Goal: Task Accomplishment & Management: Manage account settings

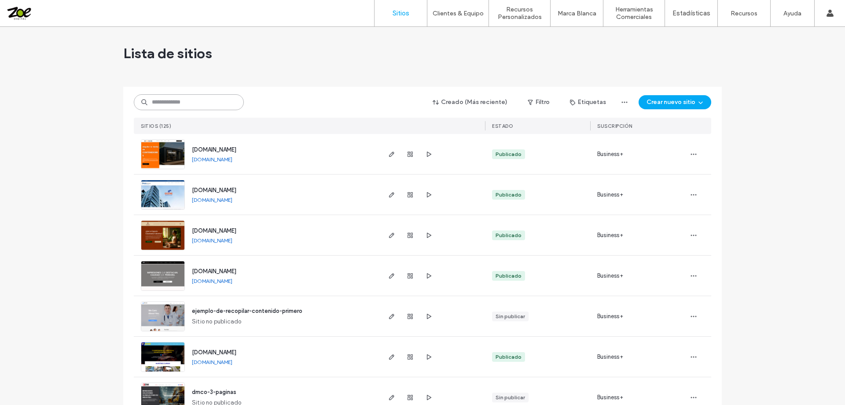
click at [165, 100] on input at bounding box center [189, 102] width 110 height 16
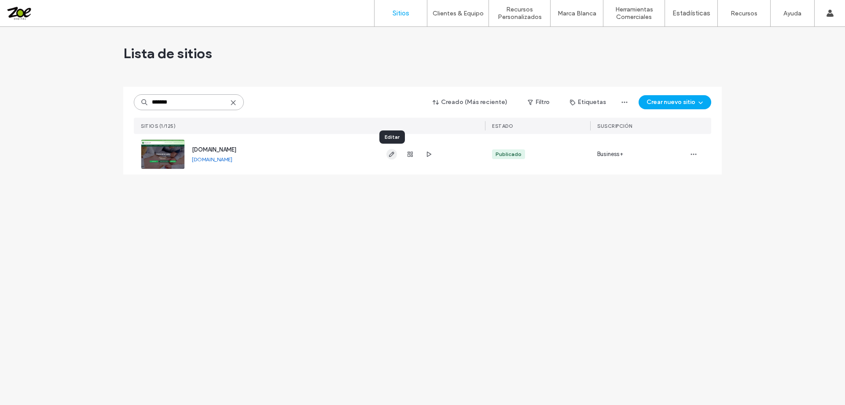
type input "*******"
click at [391, 154] on use "button" at bounding box center [391, 153] width 5 height 5
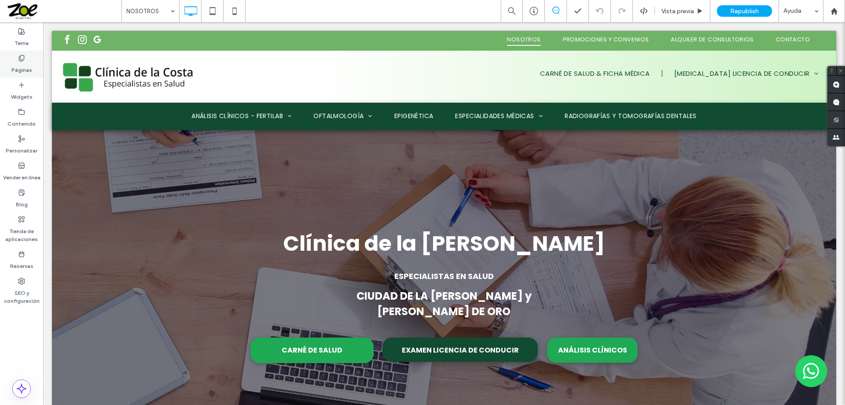
click at [22, 63] on label "Páginas" at bounding box center [21, 68] width 21 height 12
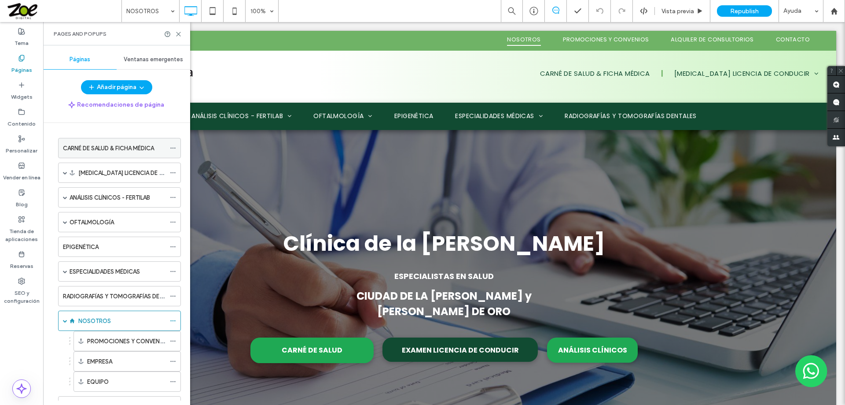
click at [123, 144] on label "CARNÉ DE SALUD & FICHA MÉDICA" at bounding box center [108, 147] width 91 height 15
click at [179, 35] on icon at bounding box center [178, 34] width 7 height 7
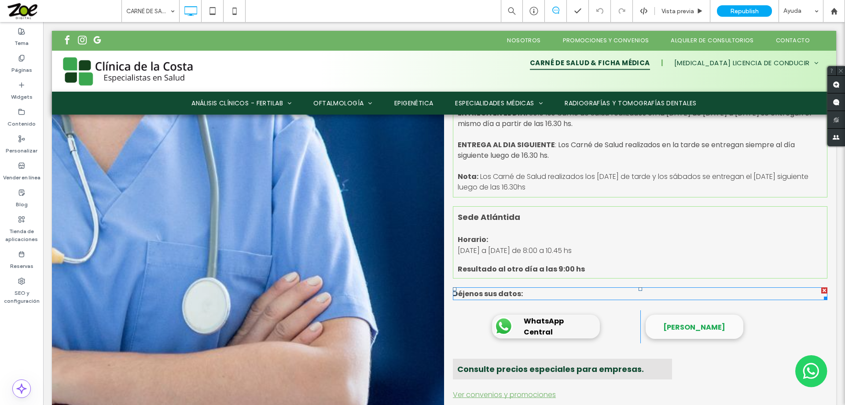
scroll to position [793, 0]
click at [526, 255] on span "Lunes a viernes de 8:00 a 10.45 hs" at bounding box center [515, 250] width 114 height 10
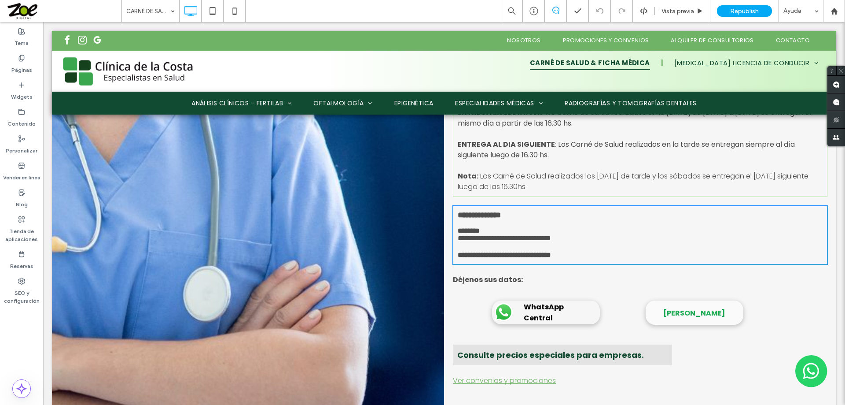
type input "*******"
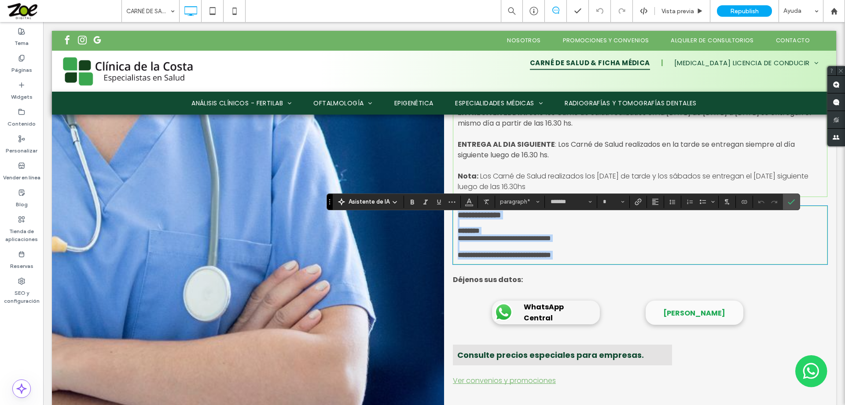
scroll to position [0, 0]
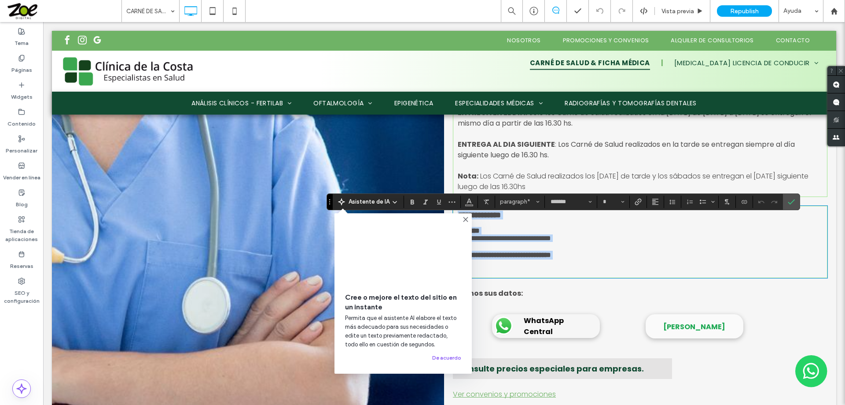
click at [523, 241] on span "**********" at bounding box center [504, 238] width 93 height 7
type input "**"
drag, startPoint x: 521, startPoint y: 258, endPoint x: 535, endPoint y: 258, distance: 13.6
click at [535, 241] on span "**********" at bounding box center [504, 238] width 93 height 7
drag, startPoint x: 808, startPoint y: 202, endPoint x: 714, endPoint y: 172, distance: 98.9
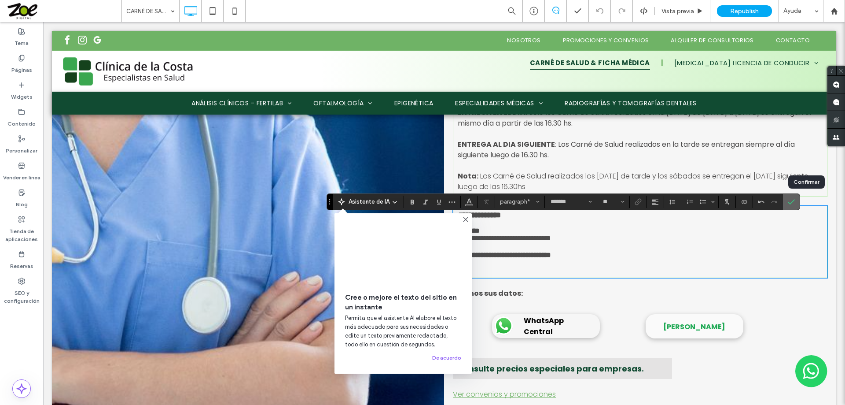
click at [795, 202] on icon "Confirmar" at bounding box center [791, 201] width 7 height 7
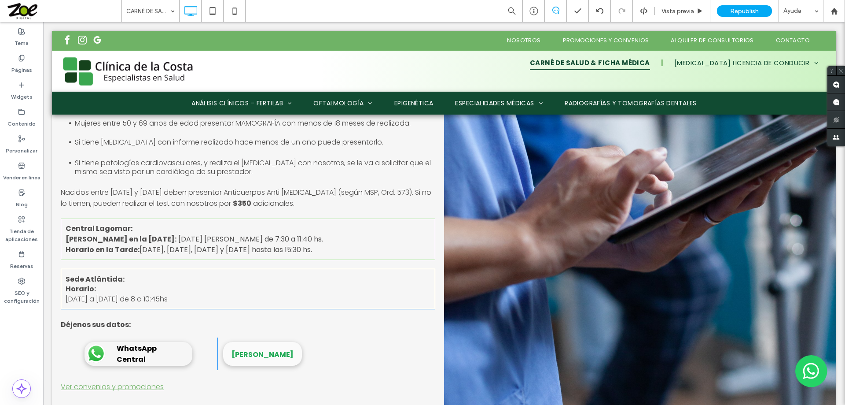
scroll to position [1453, 0]
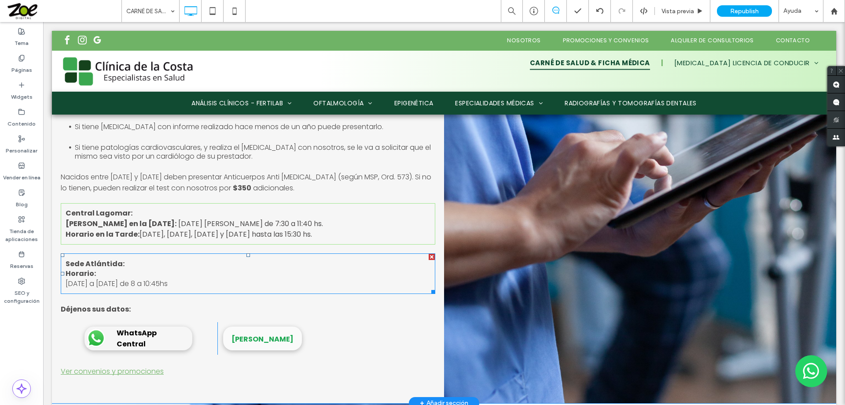
click at [136, 288] on span "Lunes a Viernes de 8 a 10:45hs" at bounding box center [117, 283] width 102 height 10
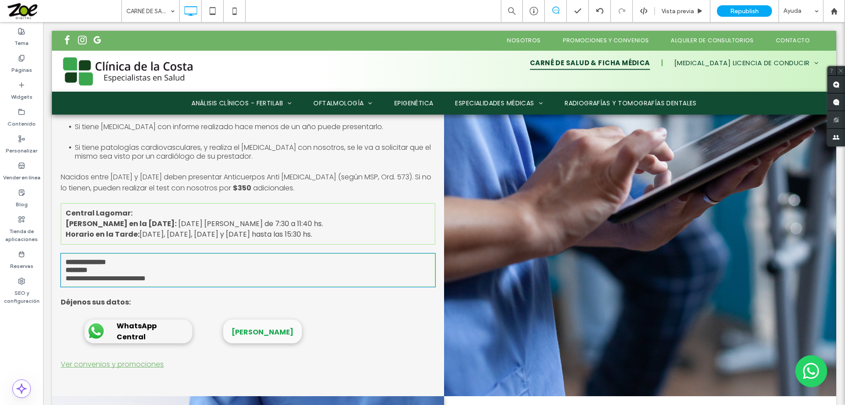
type input "*******"
type input "**"
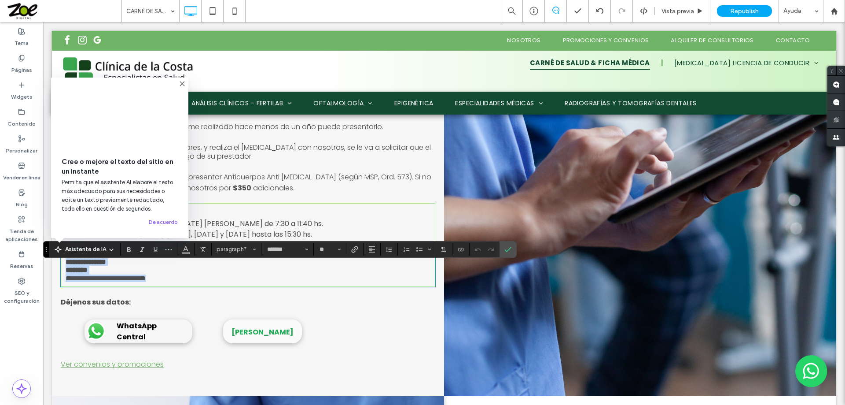
click at [133, 281] on span "**********" at bounding box center [106, 278] width 80 height 7
click at [136, 281] on span "**********" at bounding box center [106, 278] width 80 height 7
click at [512, 249] on use "Confirmar" at bounding box center [508, 249] width 7 height 5
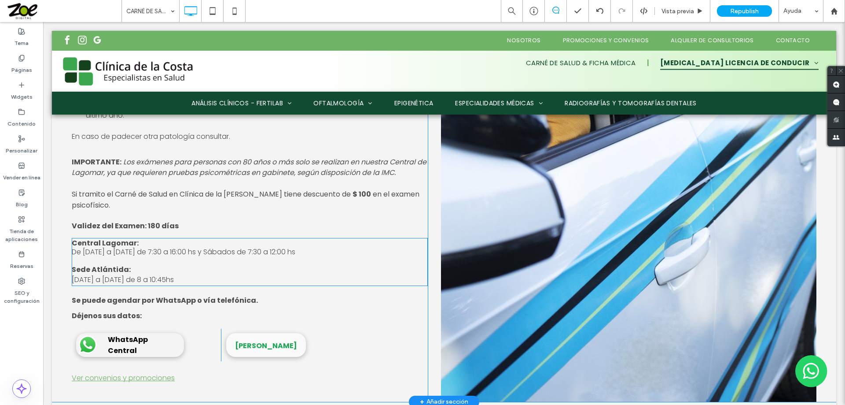
scroll to position [2598, 0]
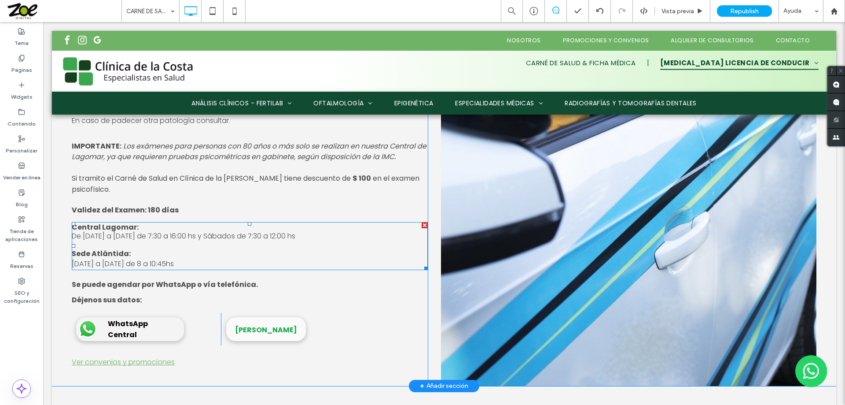
click at [139, 269] on span "Lunes a Viernes de 8 a 10:45hs" at bounding box center [123, 263] width 102 height 10
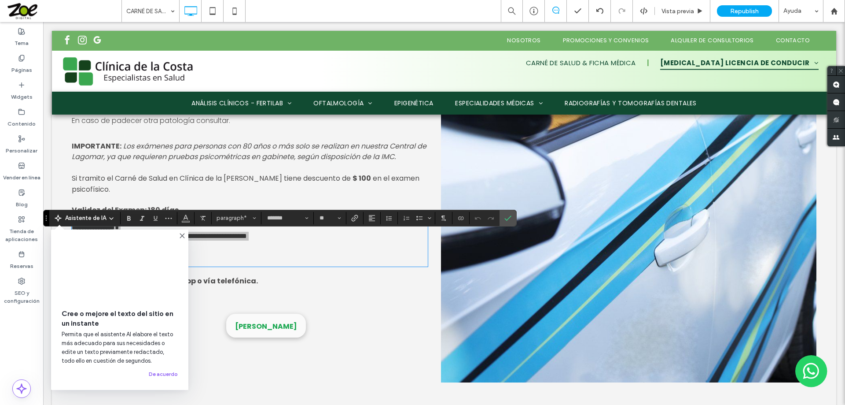
click at [137, 273] on video at bounding box center [120, 269] width 116 height 58
click at [183, 236] on use at bounding box center [182, 235] width 4 height 4
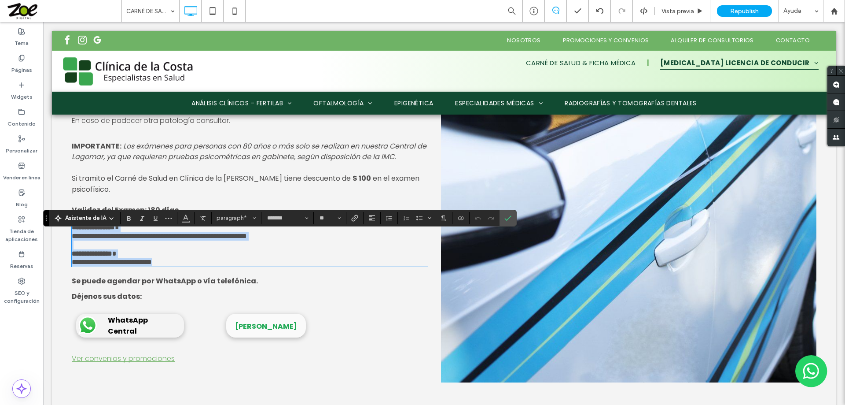
click at [145, 265] on span "**********" at bounding box center [112, 261] width 80 height 7
click at [139, 265] on span "**********" at bounding box center [112, 261] width 80 height 7
click at [142, 265] on span "**********" at bounding box center [112, 261] width 80 height 7
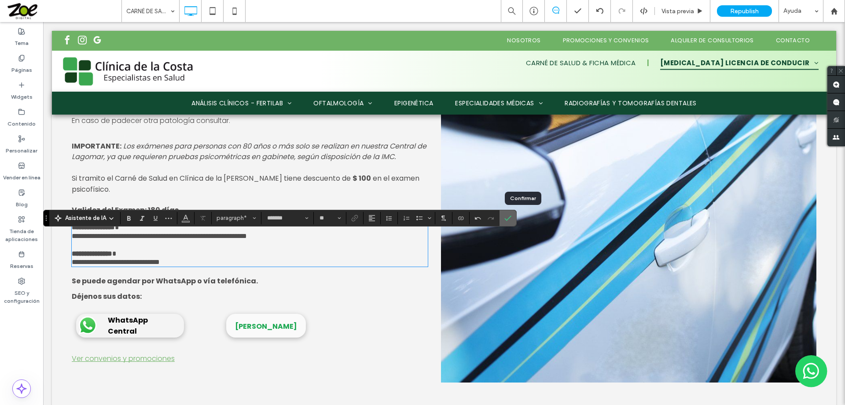
click at [512, 218] on use "Confirmar" at bounding box center [508, 217] width 7 height 5
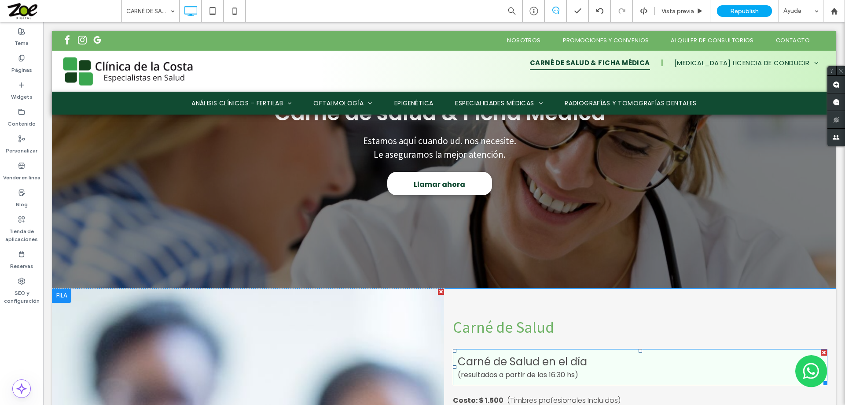
scroll to position [0, 0]
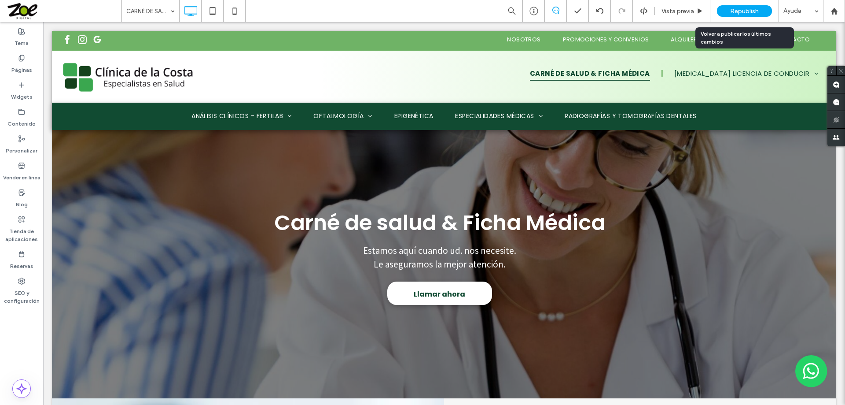
click at [747, 11] on span "Republish" at bounding box center [744, 10] width 29 height 7
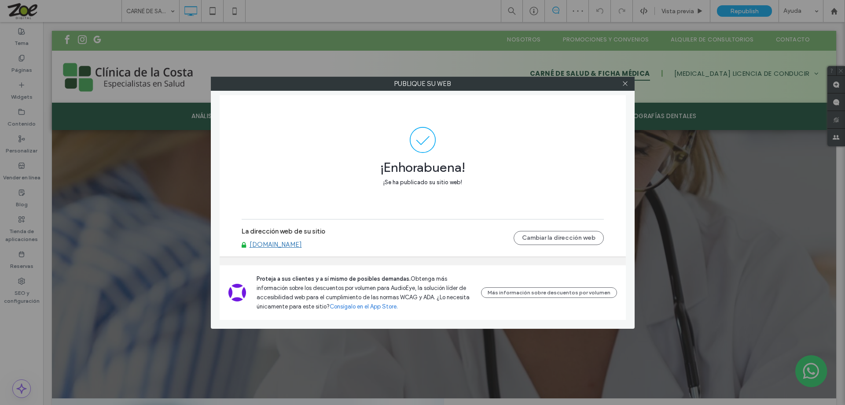
click at [302, 243] on link "www.clinicadelacosta.com.uy" at bounding box center [276, 244] width 52 height 8
click at [626, 82] on icon at bounding box center [625, 83] width 7 height 7
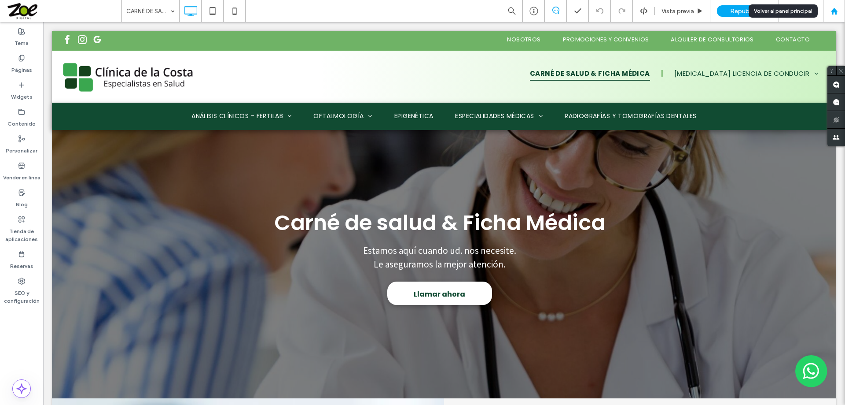
click at [835, 11] on use at bounding box center [834, 10] width 7 height 7
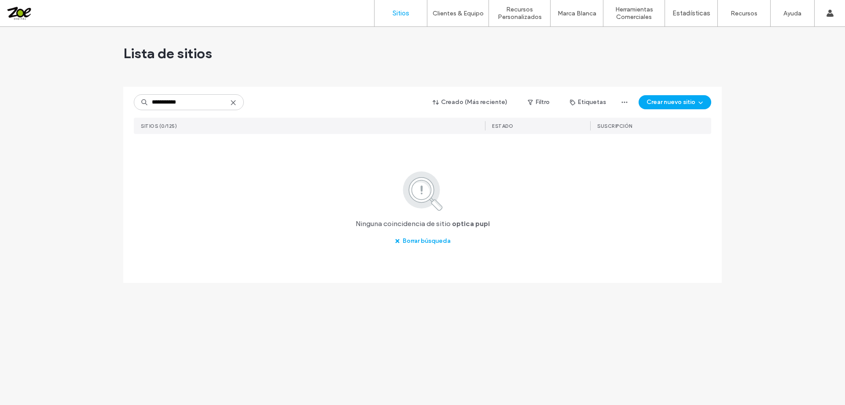
drag, startPoint x: 168, startPoint y: 101, endPoint x: 221, endPoint y: 103, distance: 53.3
click at [221, 103] on input "**********" at bounding box center [189, 102] width 110 height 16
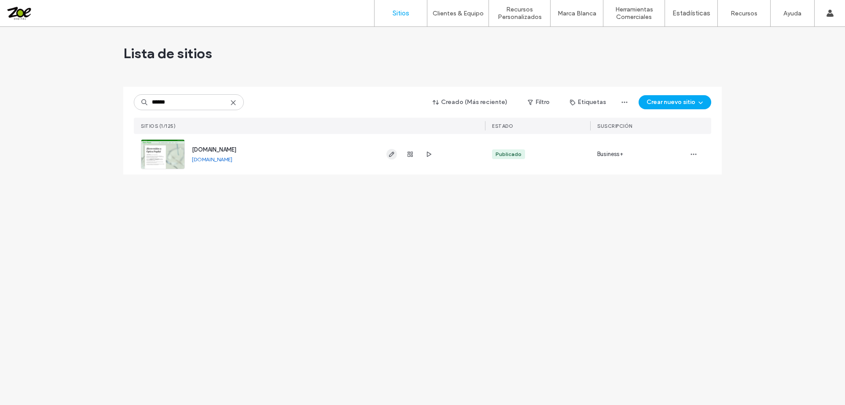
type input "******"
click at [391, 155] on icon "button" at bounding box center [391, 154] width 7 height 7
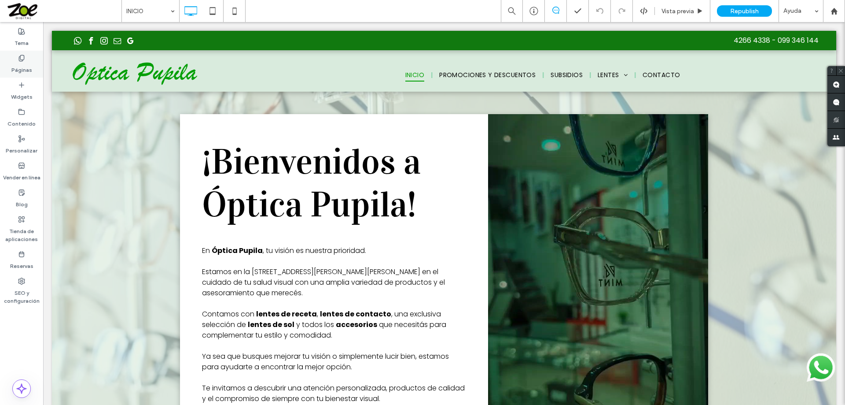
click at [18, 59] on div "Páginas" at bounding box center [21, 64] width 43 height 27
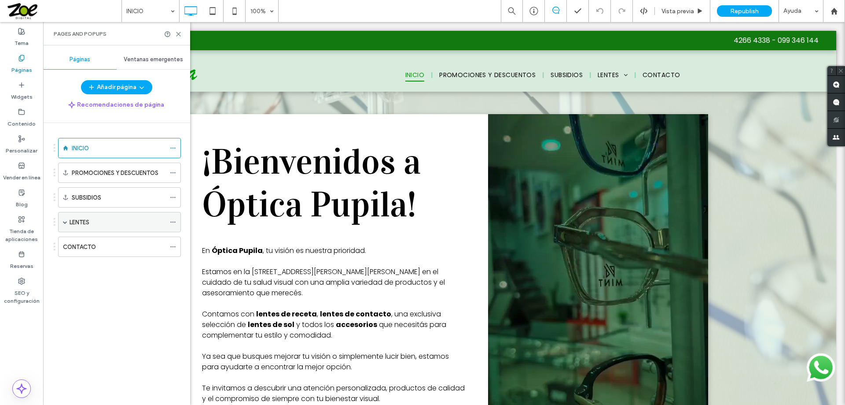
click at [64, 221] on span at bounding box center [65, 222] width 4 height 4
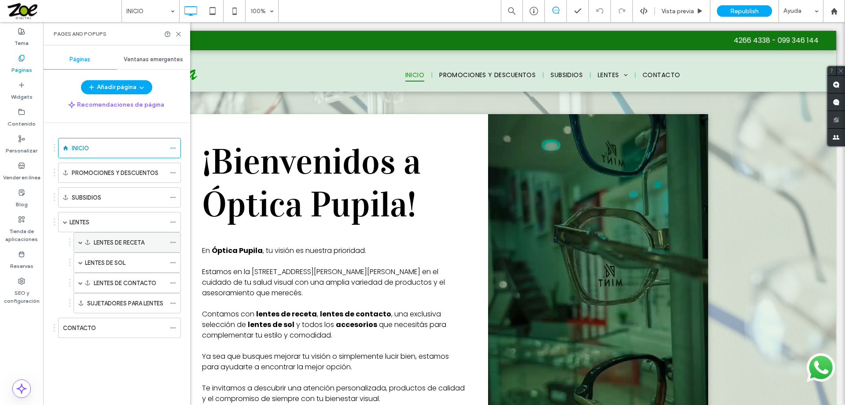
click at [114, 241] on label "LENTES DE RECETA" at bounding box center [119, 242] width 51 height 15
click at [178, 34] on use at bounding box center [179, 34] width 4 height 4
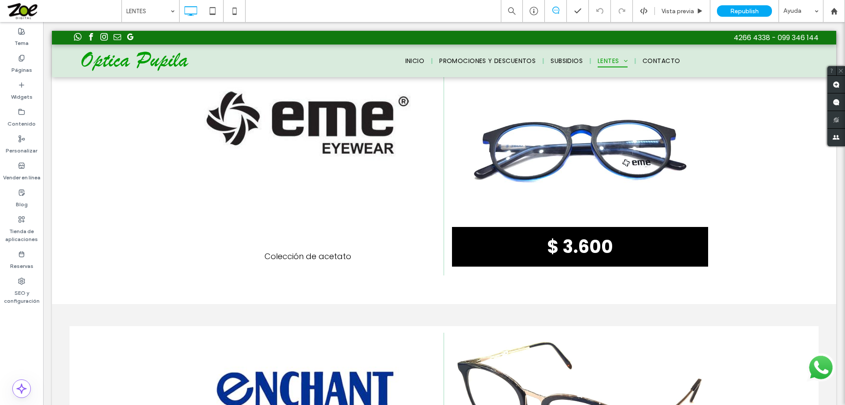
scroll to position [2026, 0]
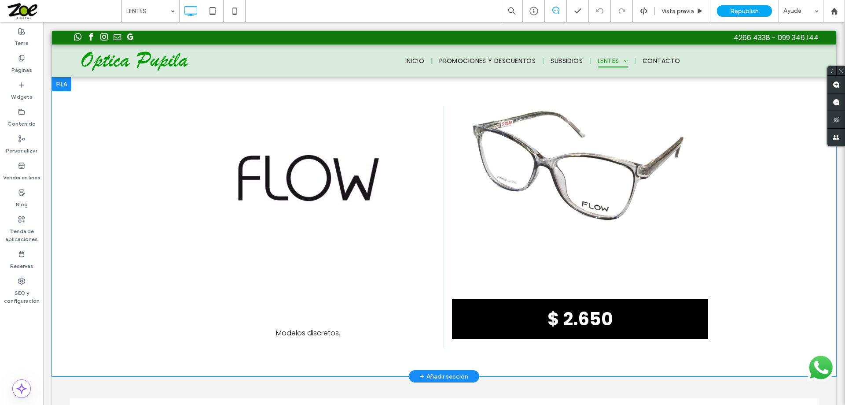
click at [63, 85] on div at bounding box center [61, 84] width 19 height 14
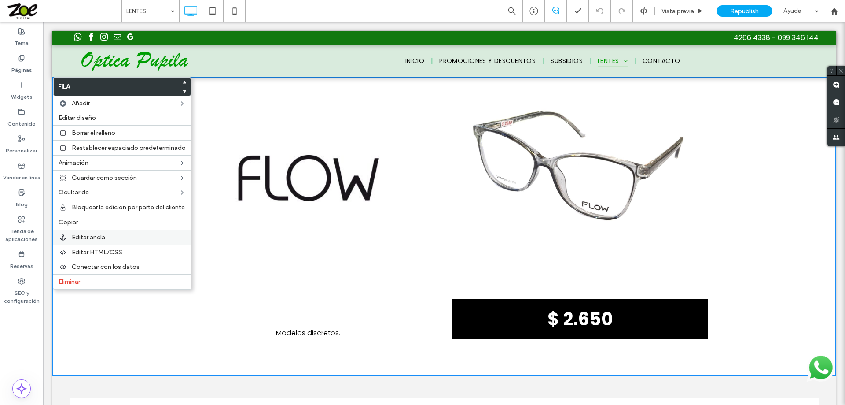
click at [91, 238] on span "Editar ancla" at bounding box center [88, 236] width 33 height 7
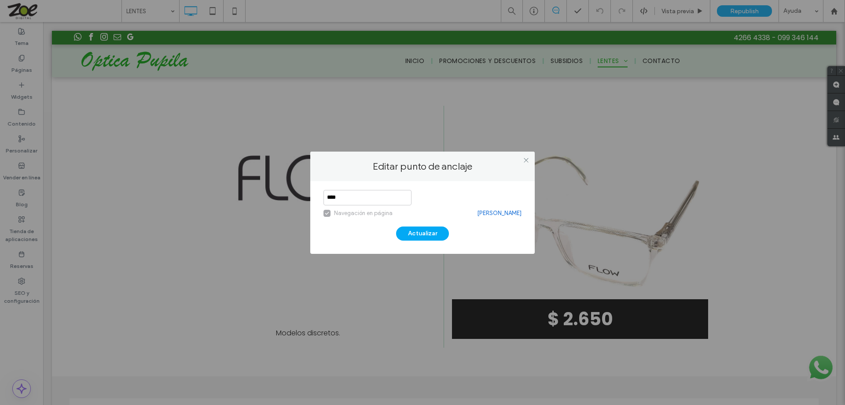
click at [493, 213] on link "[PERSON_NAME]" at bounding box center [499, 213] width 44 height 9
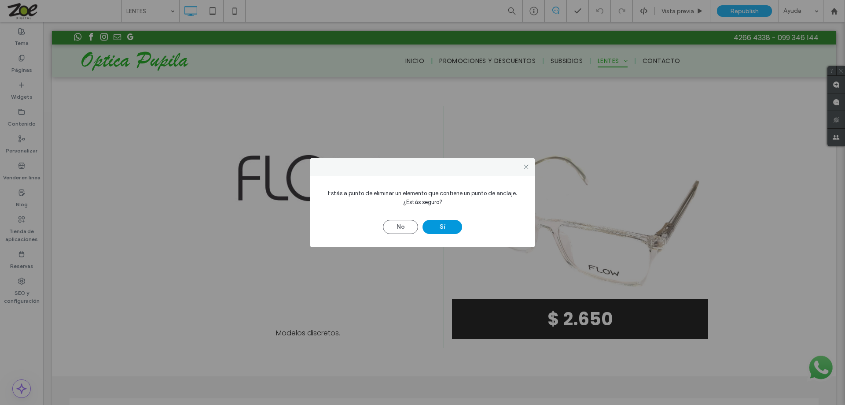
click at [441, 225] on button "Sí" at bounding box center [443, 227] width 40 height 14
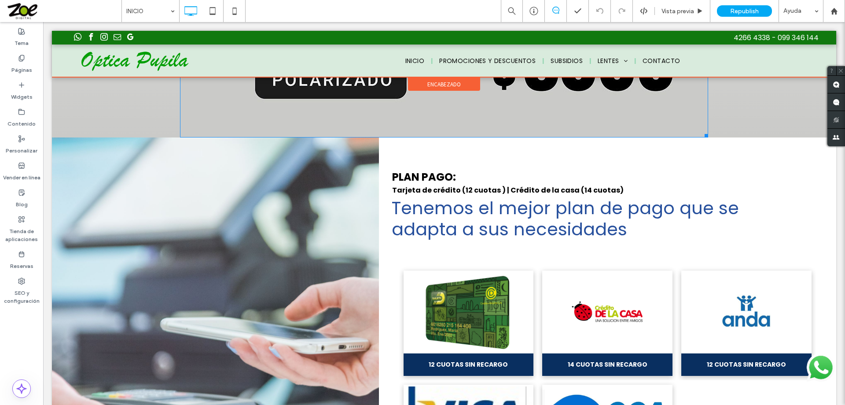
scroll to position [2950, 0]
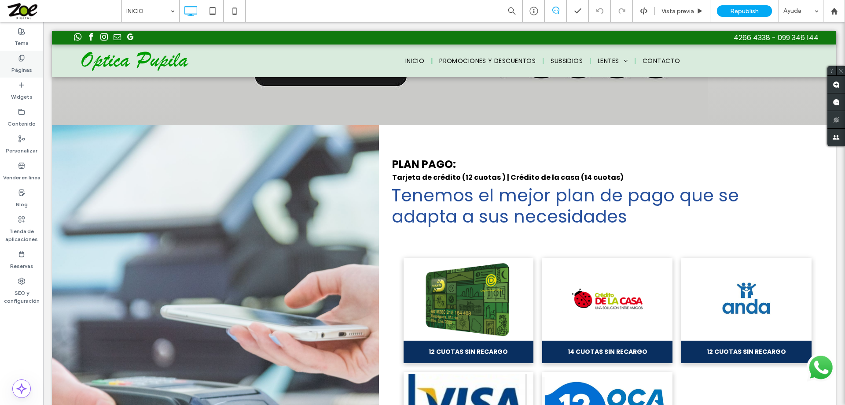
click at [18, 59] on icon at bounding box center [21, 58] width 7 height 7
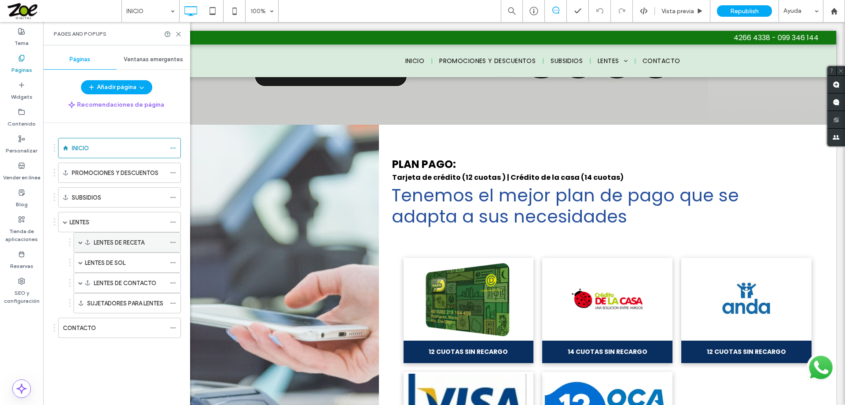
click at [132, 240] on label "LENTES DE RECETA" at bounding box center [119, 242] width 51 height 15
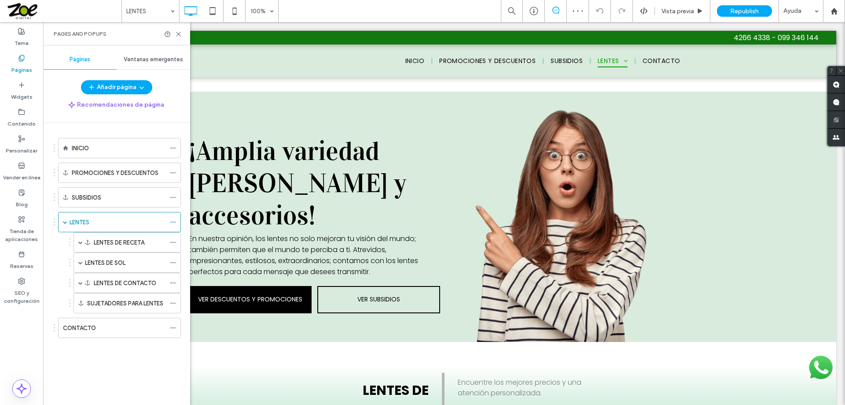
scroll to position [265, 0]
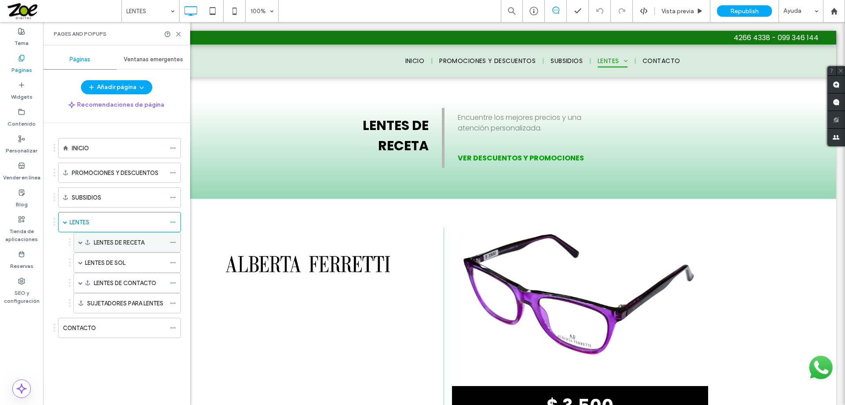
click at [140, 241] on label "LENTES DE RECETA" at bounding box center [119, 242] width 51 height 15
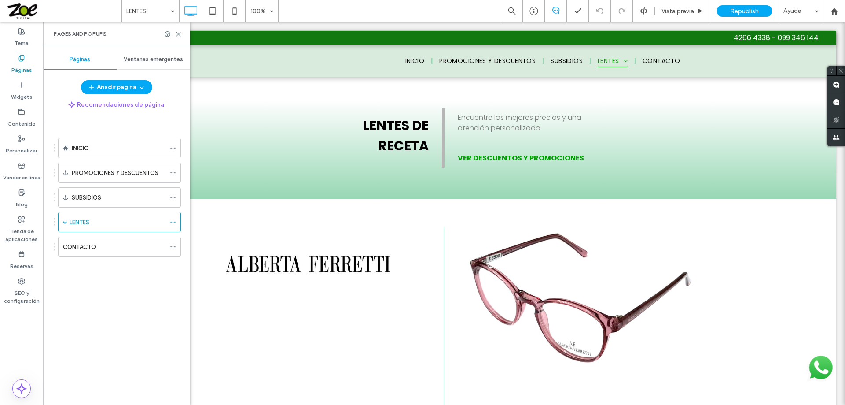
scroll to position [320, 0]
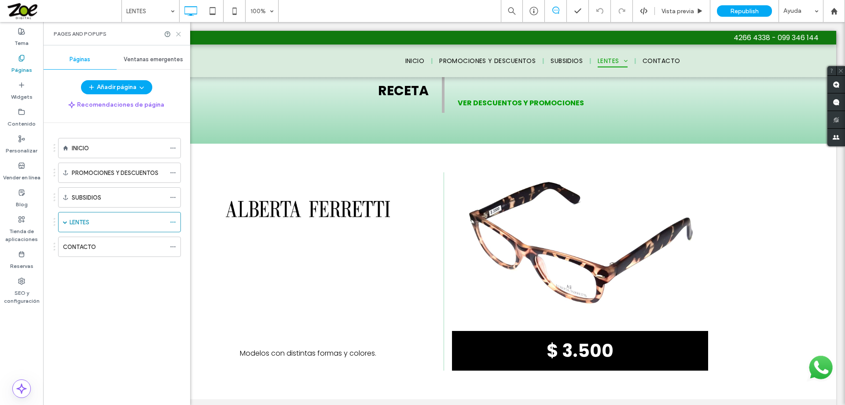
drag, startPoint x: 181, startPoint y: 35, endPoint x: 362, endPoint y: 166, distance: 224.0
click at [181, 35] on icon at bounding box center [178, 34] width 7 height 7
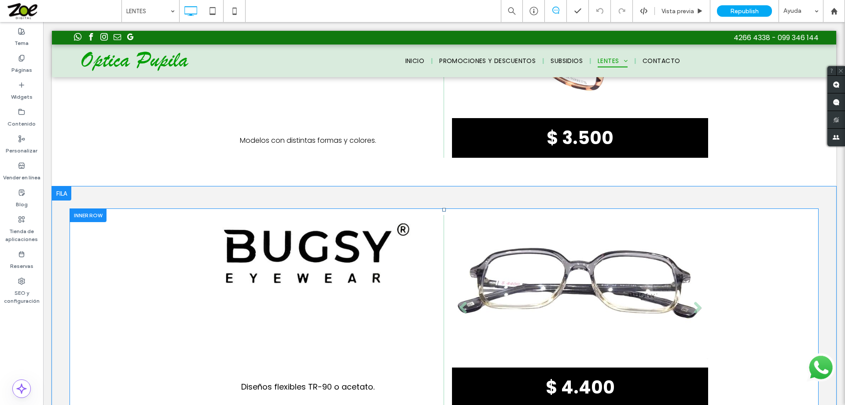
scroll to position [804, 0]
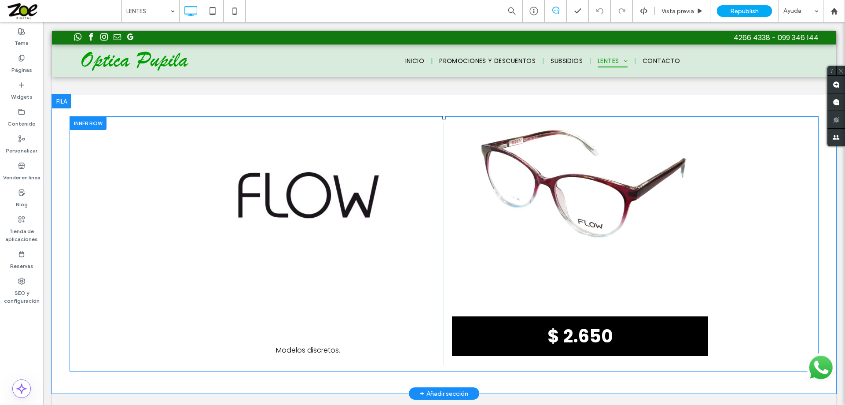
scroll to position [1993, 0]
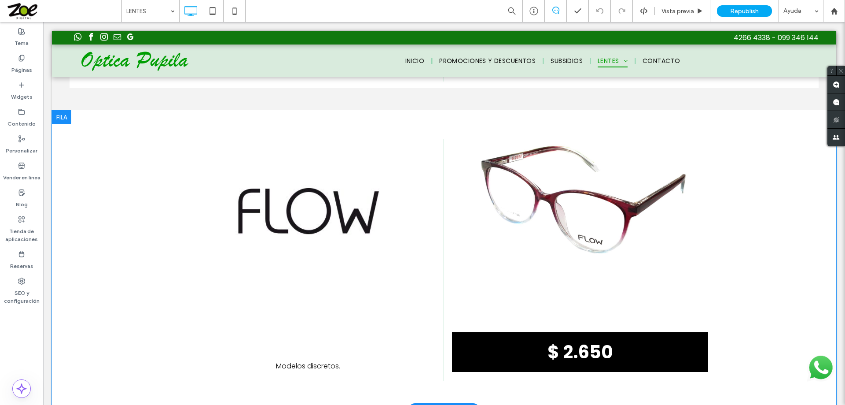
click at [59, 118] on div at bounding box center [61, 117] width 19 height 14
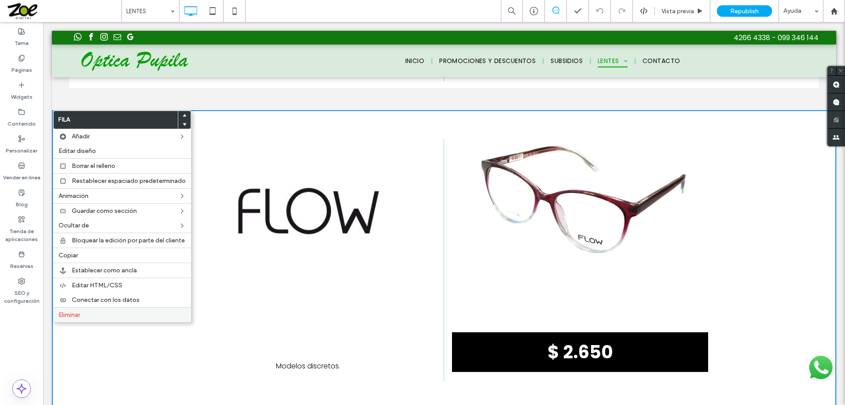
click at [80, 314] on span "Eliminar" at bounding box center [70, 314] width 22 height 7
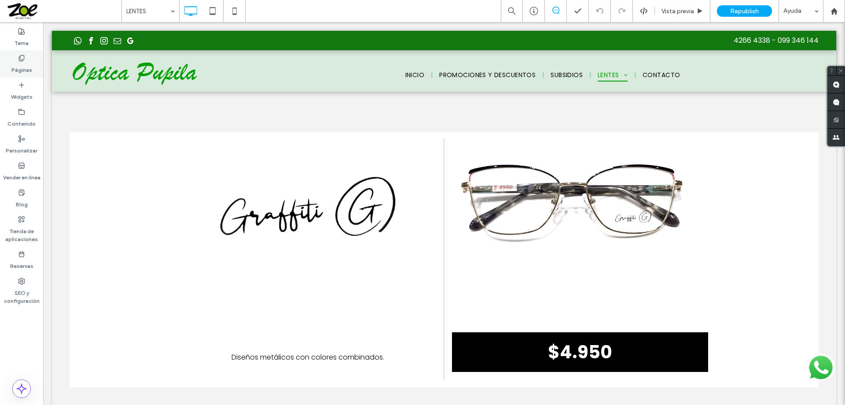
click at [22, 56] on icon at bounding box center [21, 58] width 7 height 7
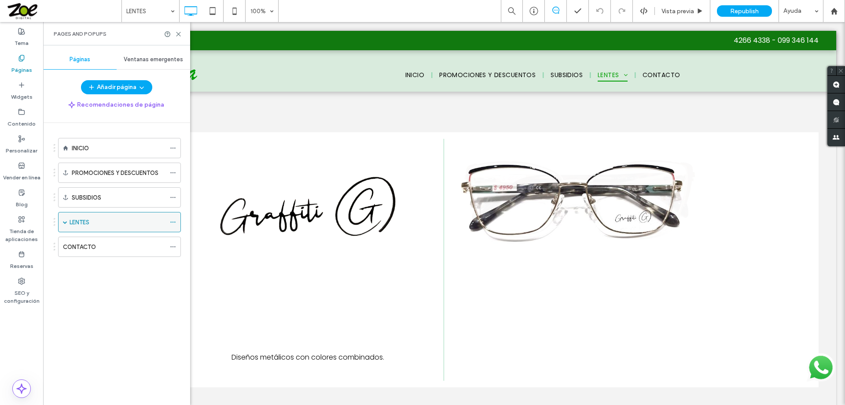
click at [64, 223] on span at bounding box center [65, 222] width 4 height 4
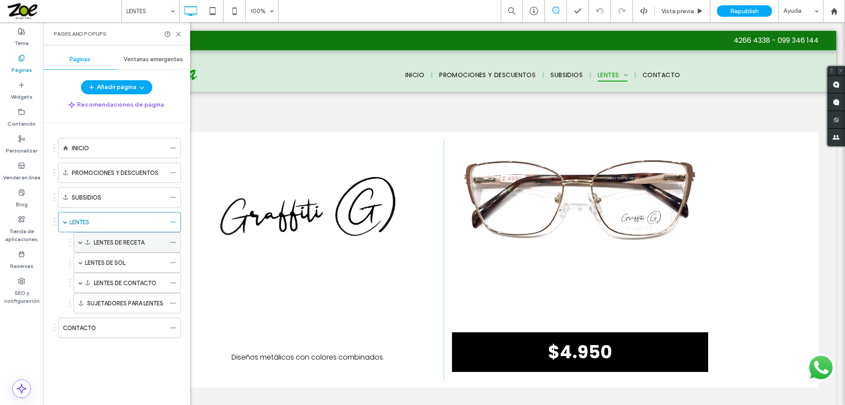
click at [80, 242] on span at bounding box center [80, 242] width 4 height 4
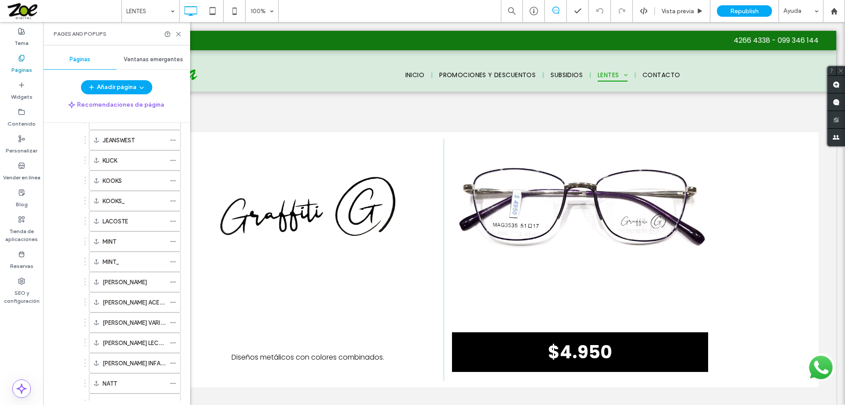
scroll to position [220, 0]
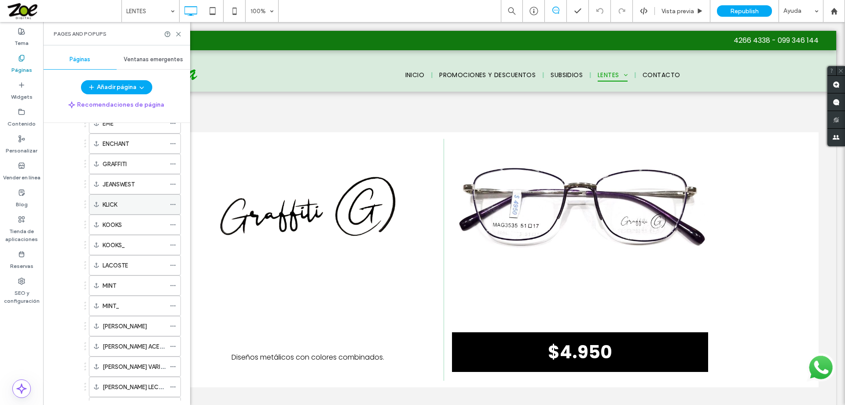
click at [107, 203] on label "KLICK" at bounding box center [110, 204] width 15 height 15
click at [113, 201] on label "KLICK" at bounding box center [110, 204] width 15 height 15
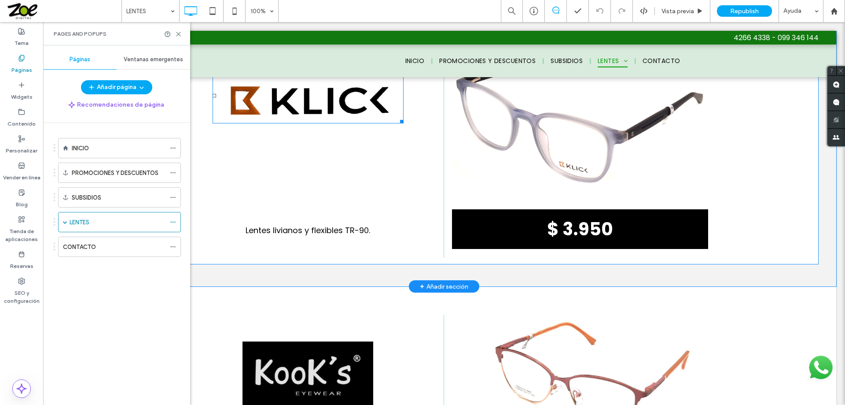
scroll to position [0, 0]
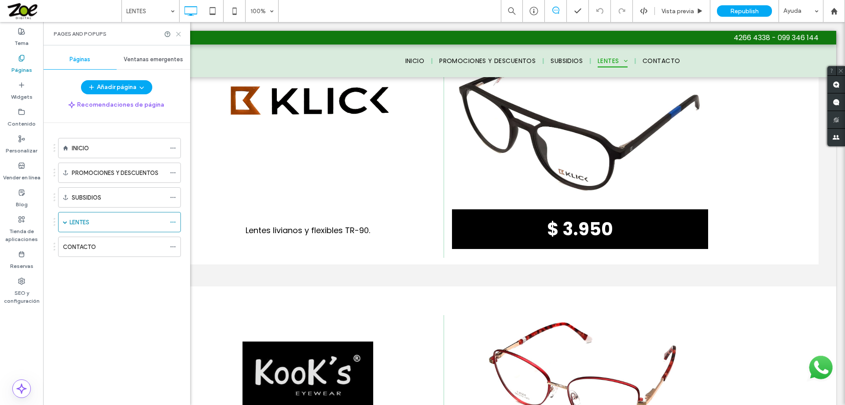
click at [179, 33] on use at bounding box center [179, 34] width 4 height 4
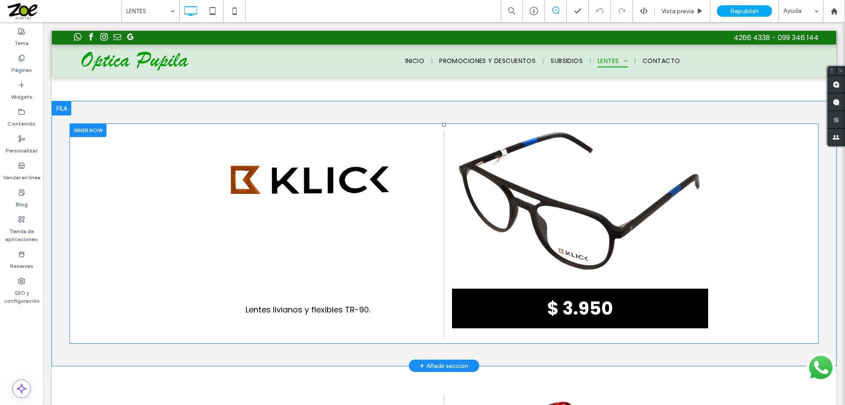
scroll to position [2591, 0]
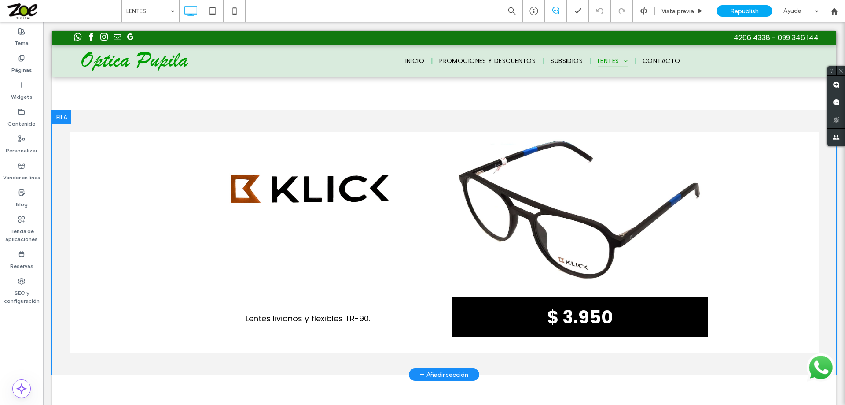
click at [64, 117] on div at bounding box center [61, 117] width 19 height 14
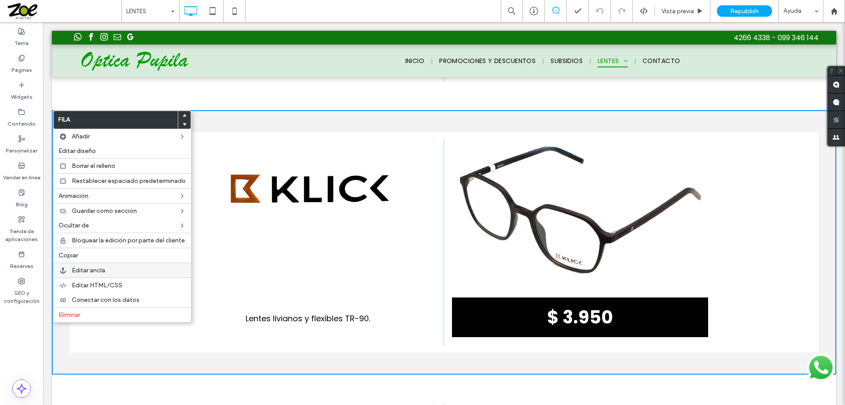
click at [98, 270] on span "Editar ancla" at bounding box center [88, 269] width 33 height 7
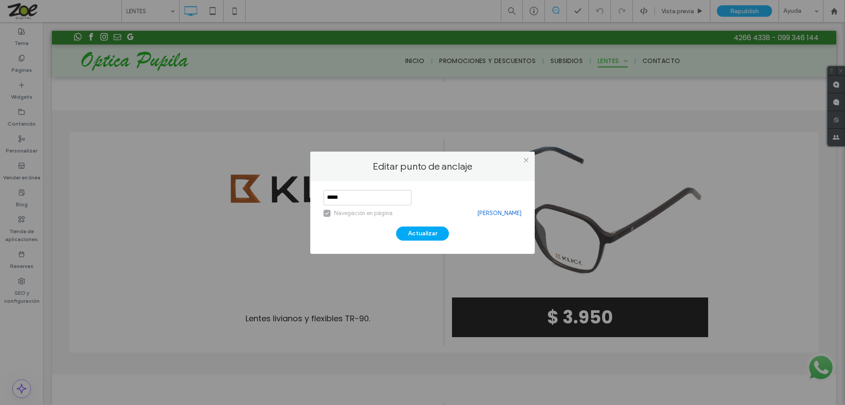
click at [496, 213] on link "[PERSON_NAME]" at bounding box center [499, 213] width 44 height 9
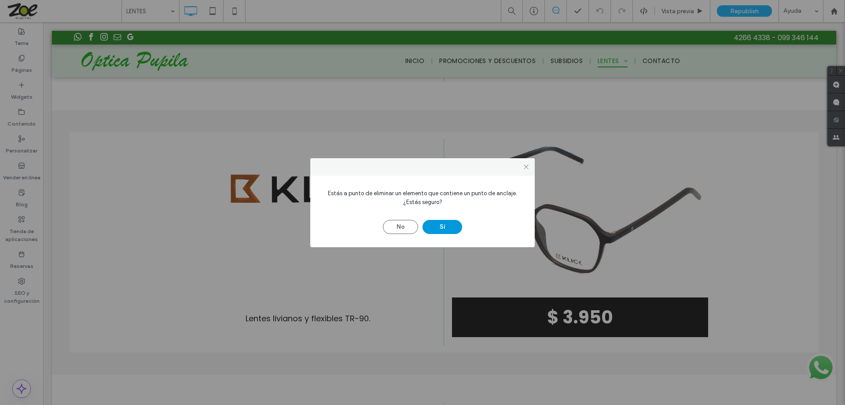
click at [442, 224] on button "Sí" at bounding box center [443, 227] width 40 height 14
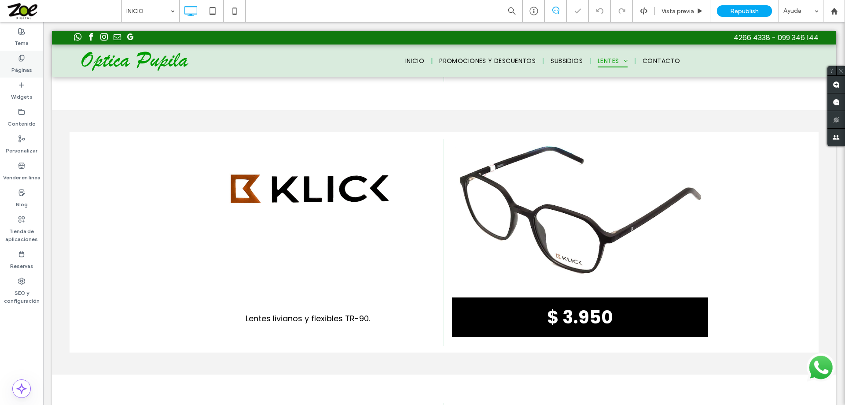
click at [21, 62] on label "Páginas" at bounding box center [21, 68] width 21 height 12
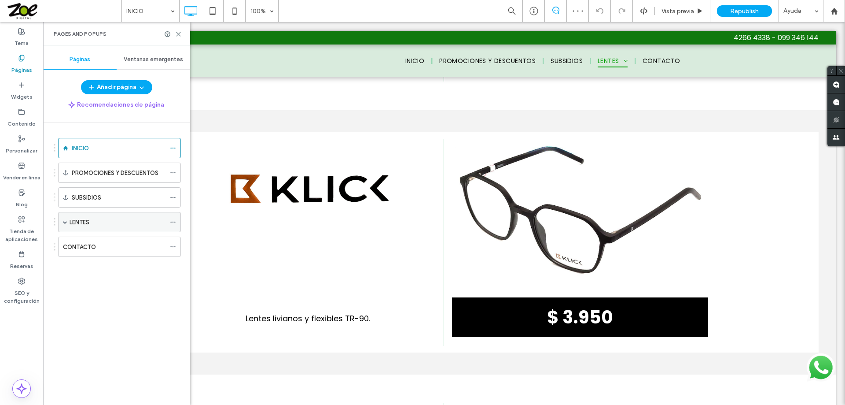
click at [65, 220] on span at bounding box center [65, 222] width 4 height 4
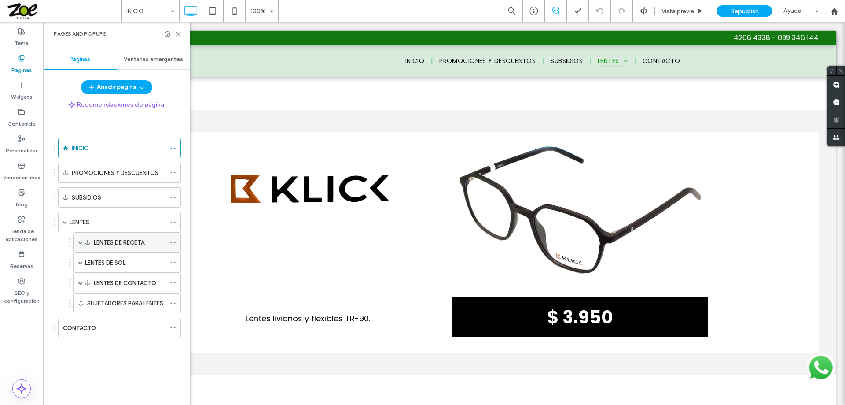
click at [110, 242] on label "LENTES DE RECETA" at bounding box center [119, 242] width 51 height 15
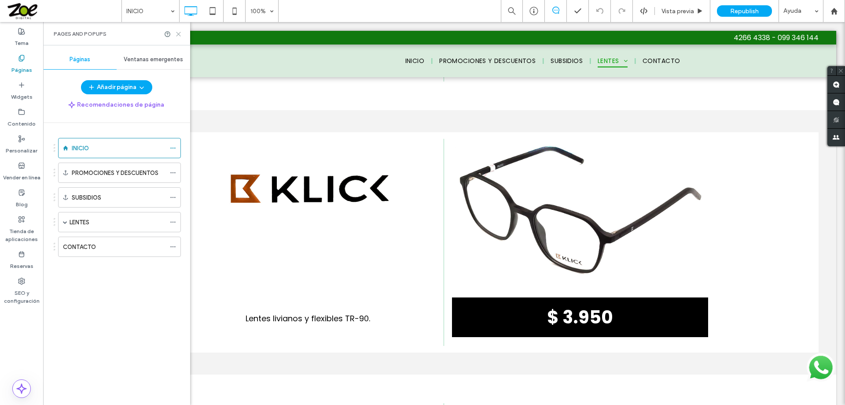
click at [178, 34] on icon at bounding box center [178, 34] width 7 height 7
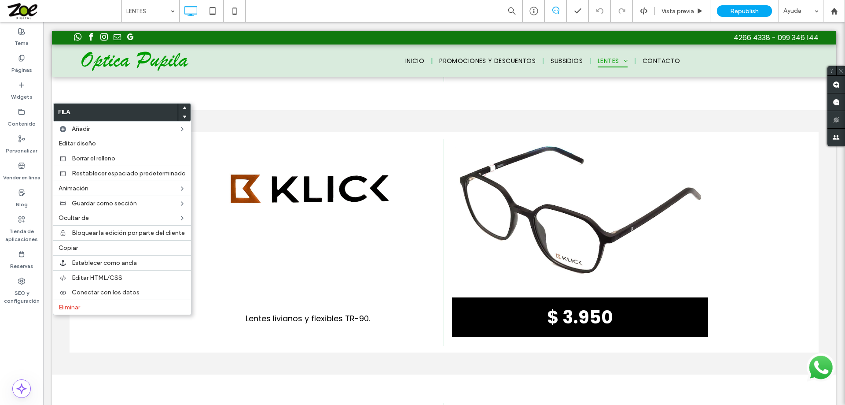
drag, startPoint x: 91, startPoint y: 305, endPoint x: 218, endPoint y: 297, distance: 127.1
click at [90, 305] on label "Eliminar" at bounding box center [122, 306] width 127 height 7
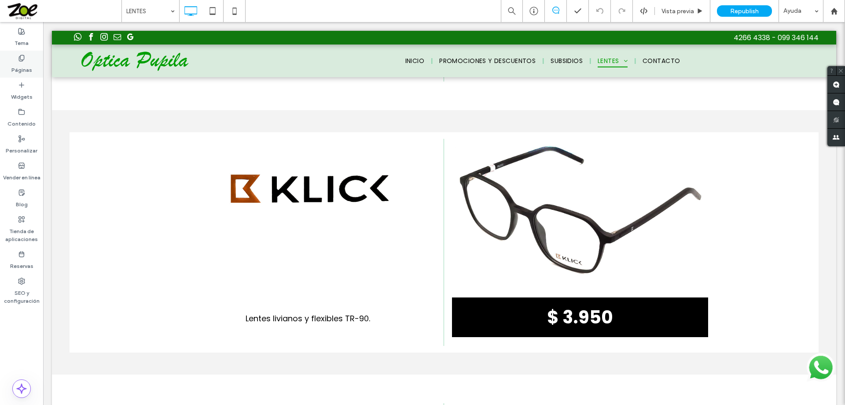
click at [18, 60] on icon at bounding box center [21, 58] width 7 height 7
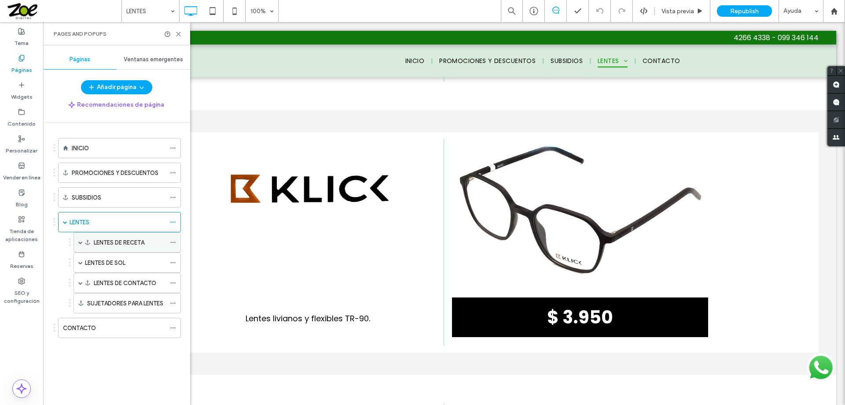
click at [80, 243] on span at bounding box center [80, 242] width 4 height 4
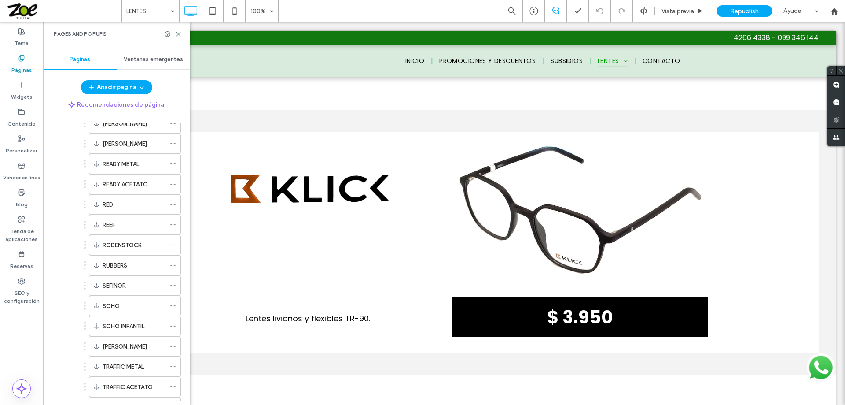
scroll to position [660, 0]
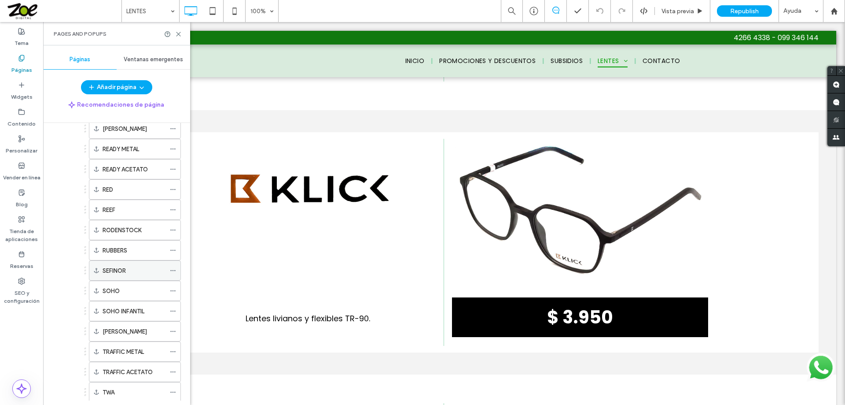
click at [121, 270] on label "SEFINOR" at bounding box center [114, 270] width 23 height 15
click at [123, 269] on label "SEFINOR" at bounding box center [114, 270] width 23 height 15
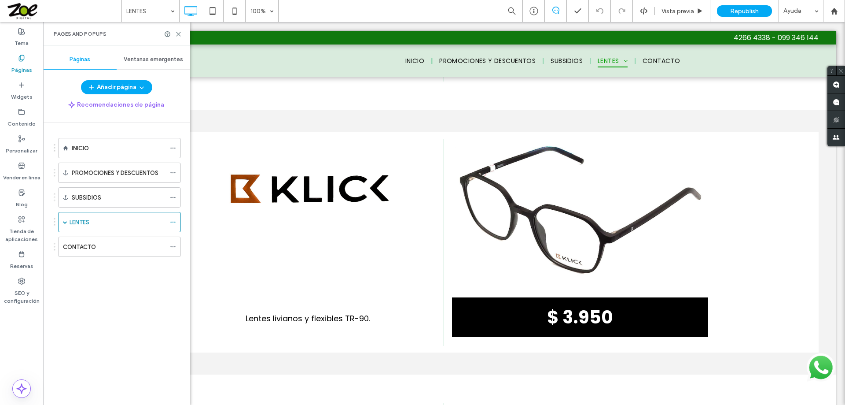
scroll to position [0, 0]
click at [179, 36] on icon at bounding box center [178, 34] width 7 height 7
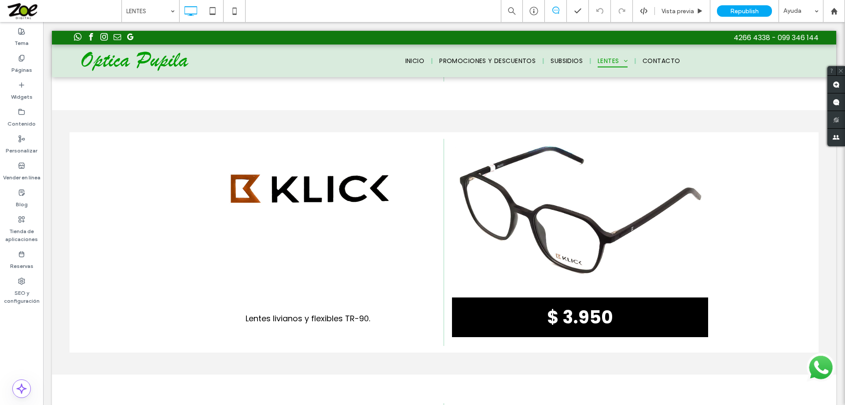
type input "*******"
type input "**"
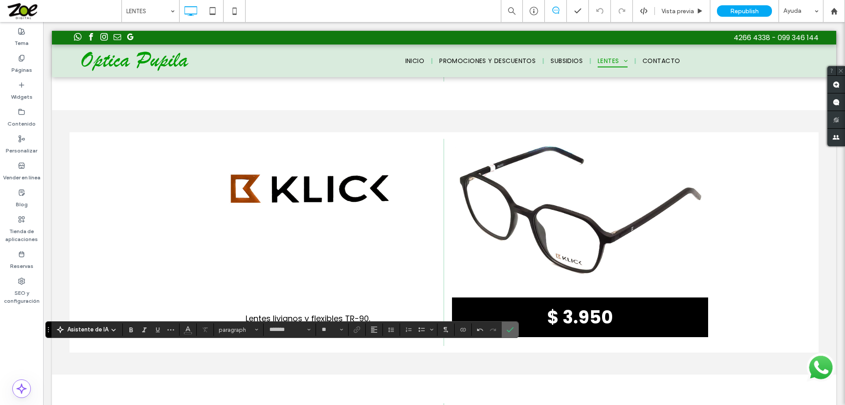
click at [514, 329] on use "Confirmar" at bounding box center [510, 329] width 7 height 5
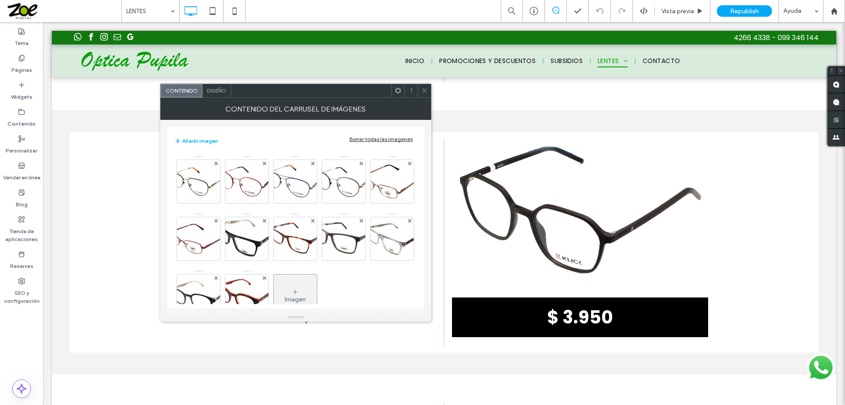
click at [392, 138] on div "Borrar todas las imágenes" at bounding box center [381, 139] width 63 height 7
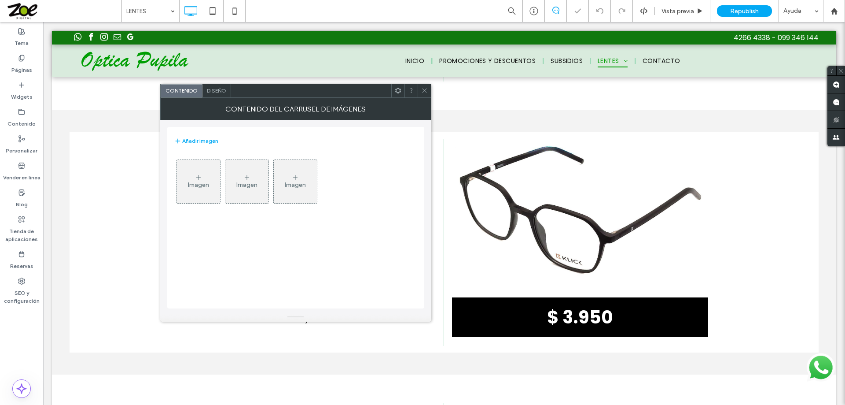
click at [199, 176] on icon at bounding box center [198, 177] width 7 height 7
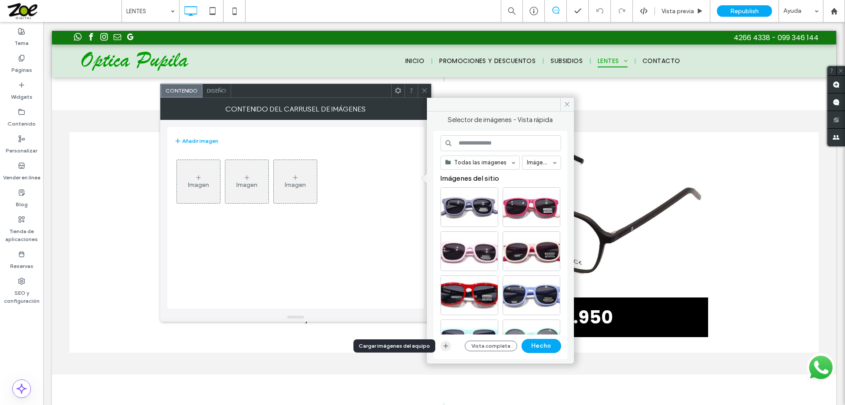
click at [448, 346] on use "button" at bounding box center [445, 345] width 5 height 5
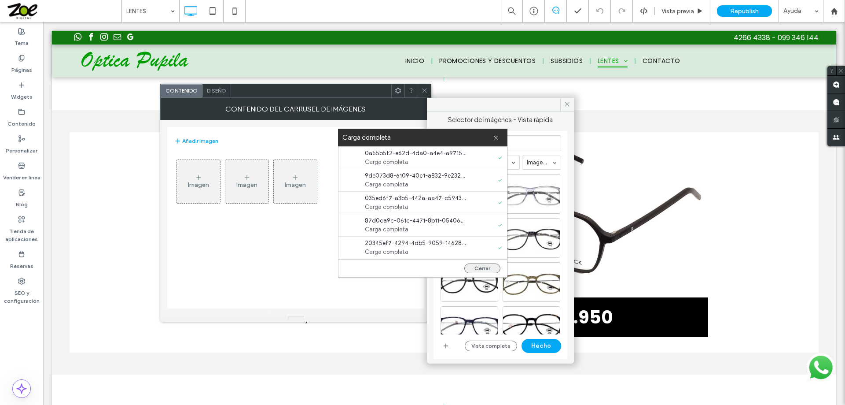
click at [479, 268] on button "Cerrar" at bounding box center [483, 268] width 36 height 10
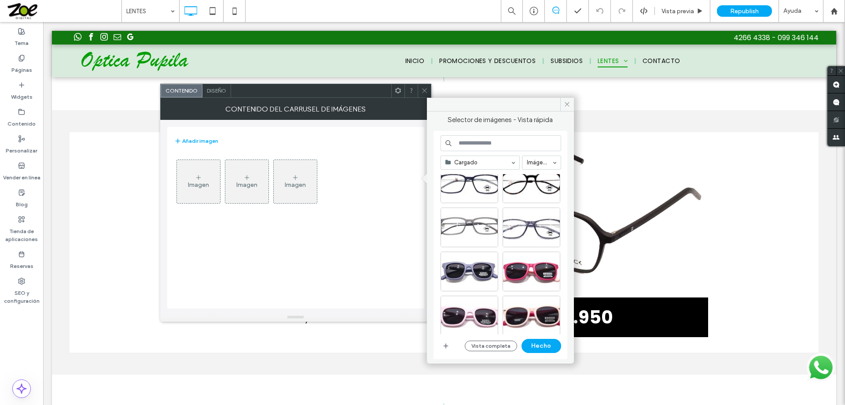
scroll to position [88, 0]
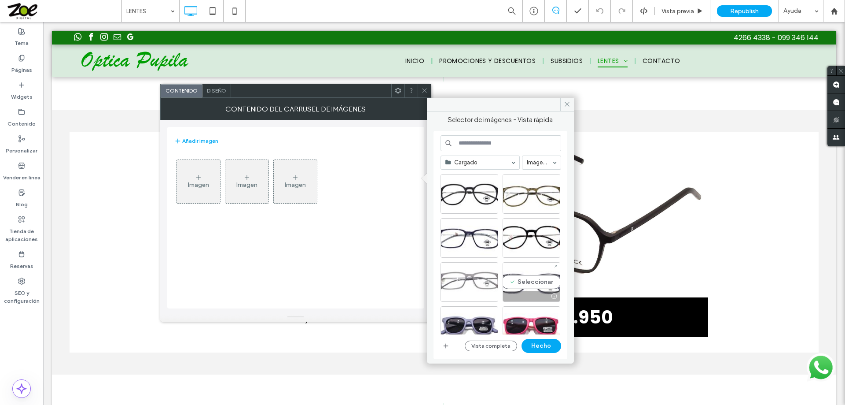
drag, startPoint x: 528, startPoint y: 281, endPoint x: 480, endPoint y: 272, distance: 49.3
click at [528, 281] on div "Seleccionar" at bounding box center [532, 282] width 58 height 40
drag, startPoint x: 464, startPoint y: 270, endPoint x: 476, endPoint y: 257, distance: 17.7
click at [465, 268] on div "Seleccionar" at bounding box center [470, 282] width 58 height 40
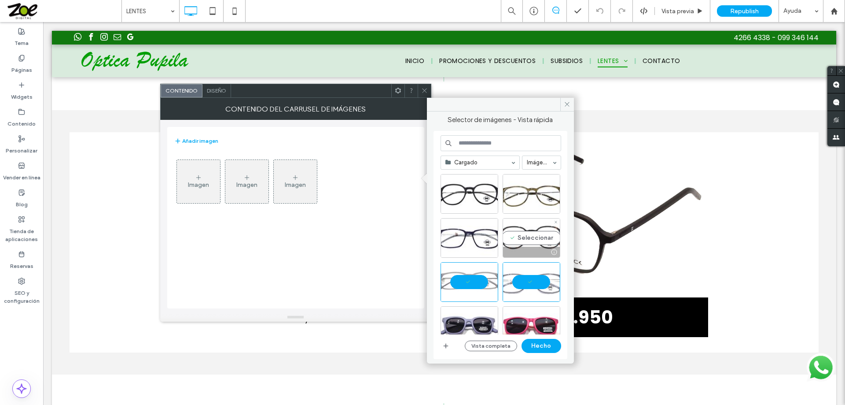
click at [521, 235] on div "Seleccionar" at bounding box center [532, 238] width 58 height 40
drag, startPoint x: 466, startPoint y: 224, endPoint x: 473, endPoint y: 221, distance: 7.7
click at [466, 224] on div "Seleccionar" at bounding box center [470, 238] width 58 height 40
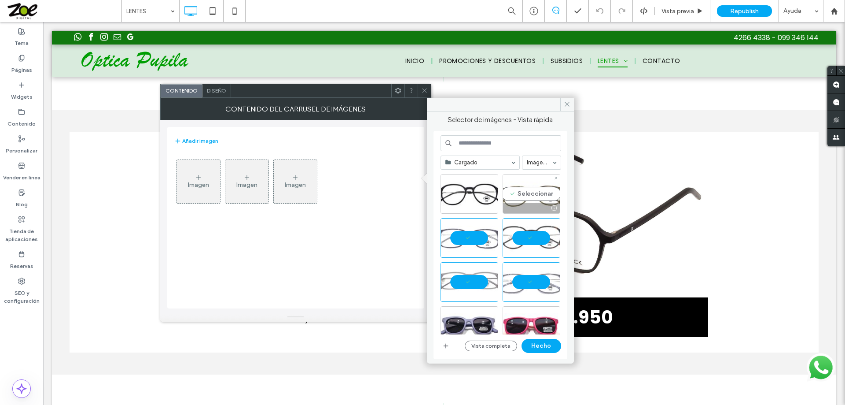
click at [540, 196] on div "Seleccionar" at bounding box center [532, 194] width 58 height 40
click at [479, 192] on div "Seleccionar" at bounding box center [470, 194] width 58 height 40
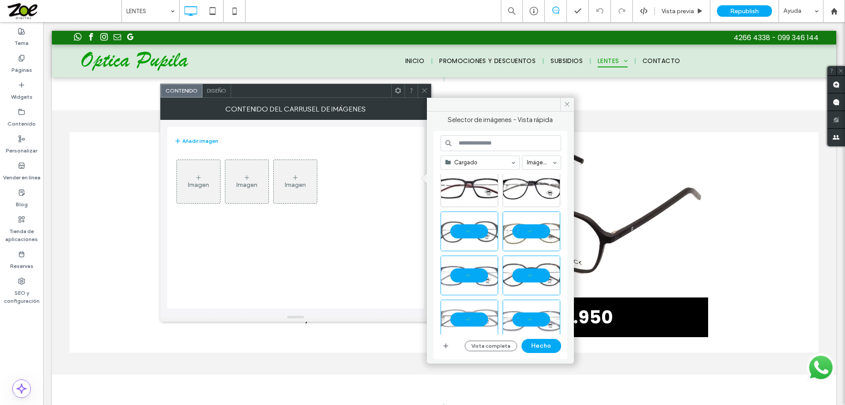
scroll to position [0, 0]
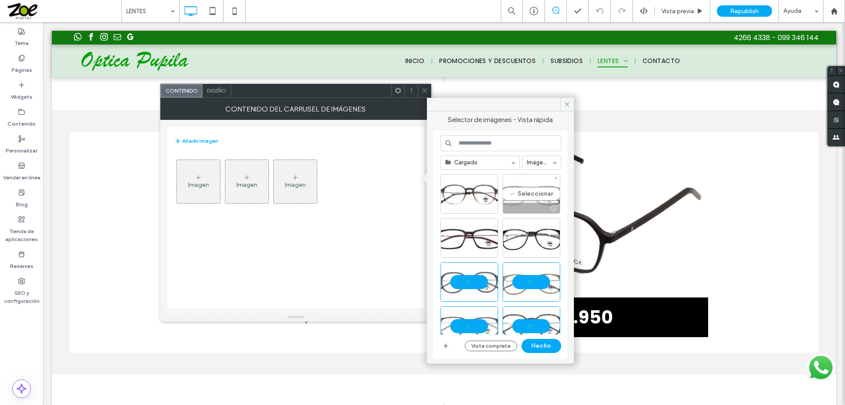
click at [523, 196] on div "Seleccionar" at bounding box center [532, 194] width 58 height 40
click at [480, 198] on div "Seleccionar" at bounding box center [470, 194] width 58 height 40
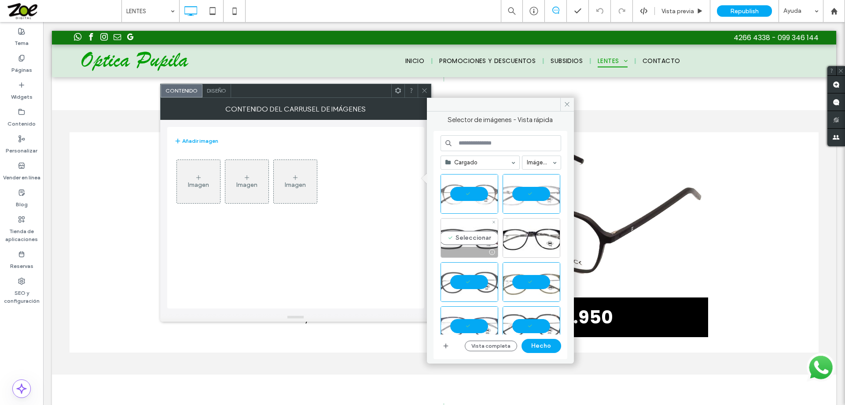
click at [471, 229] on div "Seleccionar" at bounding box center [470, 238] width 58 height 40
click at [540, 234] on div "Seleccionar" at bounding box center [532, 238] width 58 height 40
click at [541, 344] on button "Hecho" at bounding box center [542, 346] width 40 height 14
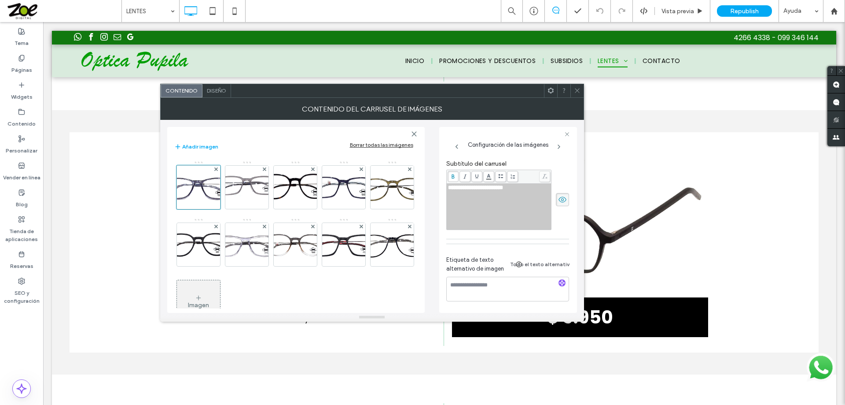
scroll to position [157, 0]
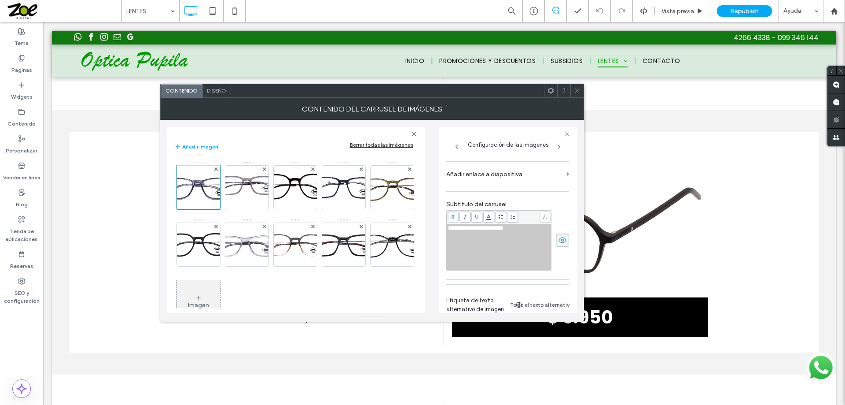
click at [526, 228] on div "**********" at bounding box center [499, 228] width 102 height 6
drag, startPoint x: 525, startPoint y: 230, endPoint x: 427, endPoint y: 228, distance: 98.7
click at [427, 228] on div "**********" at bounding box center [372, 216] width 410 height 193
paste div "Rich Text Editor"
click at [457, 229] on span "******" at bounding box center [454, 228] width 13 height 6
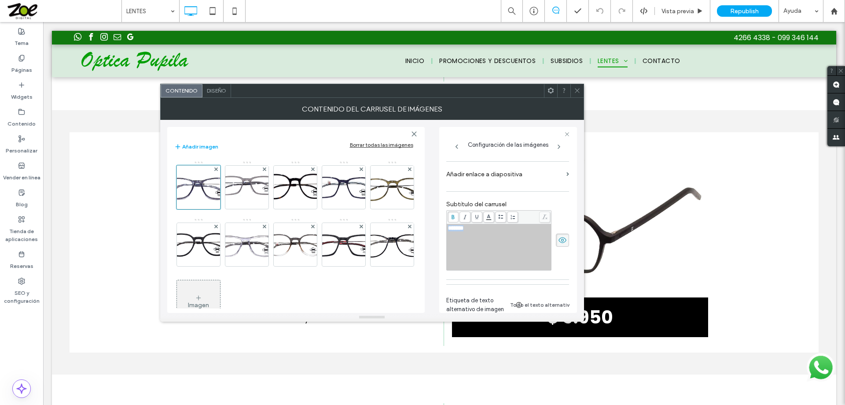
drag, startPoint x: 479, startPoint y: 227, endPoint x: 435, endPoint y: 226, distance: 43.2
click at [435, 226] on div "Añadir imagen Borrar todas las imágenes Imagen Configuración de las imágenes No…" at bounding box center [372, 216] width 410 height 193
copy span "*******"
click at [241, 189] on img at bounding box center [247, 187] width 80 height 43
drag, startPoint x: 515, startPoint y: 227, endPoint x: 428, endPoint y: 229, distance: 86.8
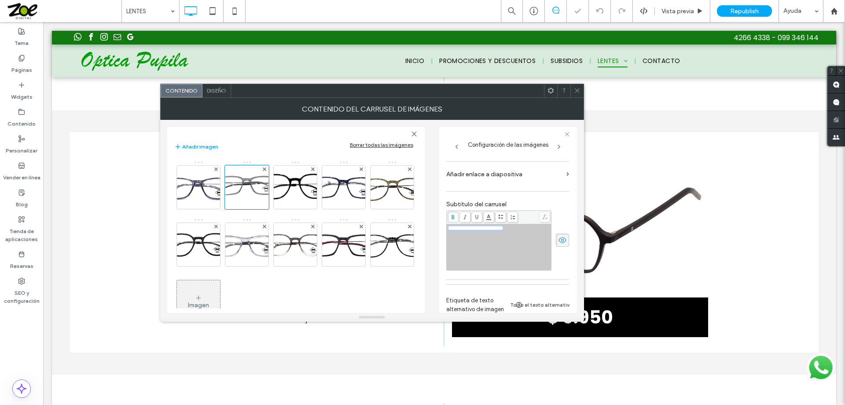
click at [428, 229] on div "**********" at bounding box center [372, 216] width 410 height 193
click at [288, 186] on img at bounding box center [295, 187] width 85 height 43
drag, startPoint x: 525, startPoint y: 229, endPoint x: 409, endPoint y: 226, distance: 115.8
click at [409, 226] on div "**********" at bounding box center [372, 216] width 410 height 193
click at [346, 192] on img at bounding box center [343, 187] width 81 height 43
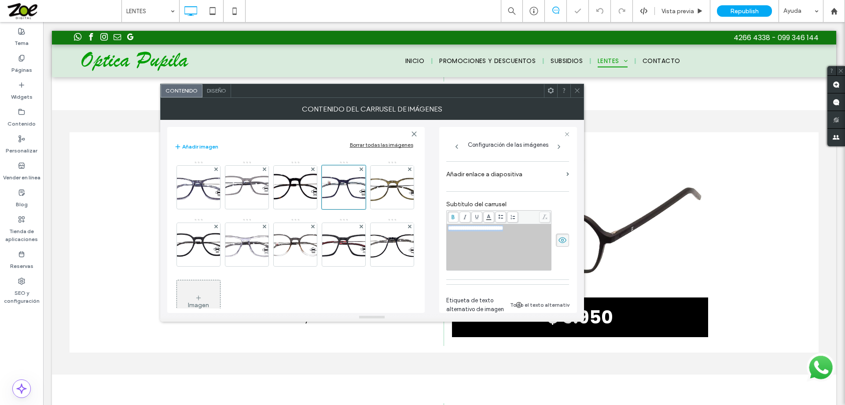
drag, startPoint x: 531, startPoint y: 228, endPoint x: 391, endPoint y: 233, distance: 139.7
click at [379, 228] on div "**********" at bounding box center [372, 216] width 410 height 193
click at [353, 209] on img at bounding box center [392, 187] width 79 height 43
drag, startPoint x: 527, startPoint y: 232, endPoint x: 393, endPoint y: 236, distance: 133.5
click at [393, 236] on div "**********" at bounding box center [372, 216] width 410 height 193
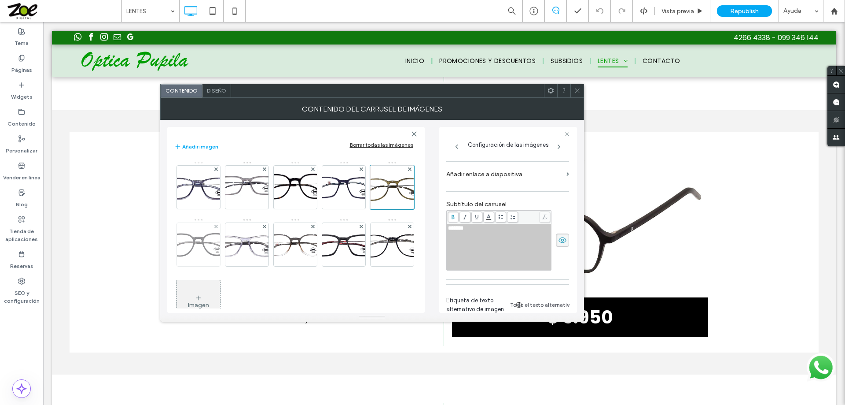
click at [237, 241] on img at bounding box center [198, 244] width 77 height 43
drag, startPoint x: 512, startPoint y: 229, endPoint x: 405, endPoint y: 225, distance: 107.5
click at [405, 225] on div "**********" at bounding box center [372, 216] width 410 height 193
click at [291, 240] on img at bounding box center [247, 244] width 88 height 43
drag, startPoint x: 524, startPoint y: 229, endPoint x: 397, endPoint y: 227, distance: 126.4
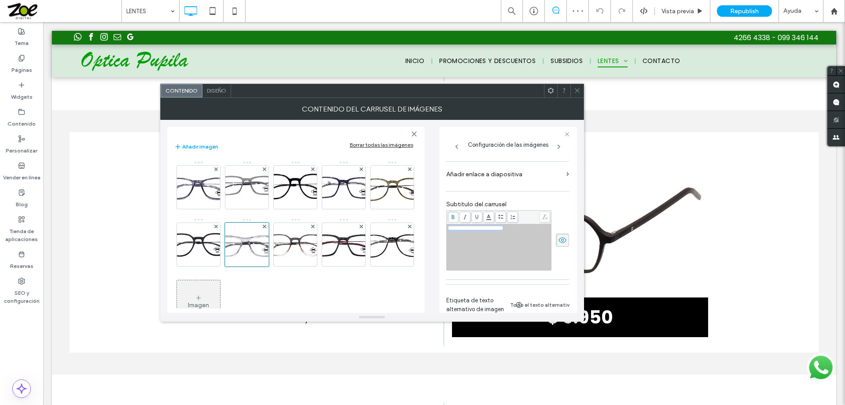
click at [397, 227] on div "**********" at bounding box center [372, 216] width 410 height 193
click at [332, 244] on img at bounding box center [294, 244] width 73 height 43
drag, startPoint x: 524, startPoint y: 229, endPoint x: 411, endPoint y: 230, distance: 113.6
click at [411, 230] on div "**********" at bounding box center [372, 216] width 410 height 193
drag, startPoint x: 204, startPoint y: 290, endPoint x: 406, endPoint y: 265, distance: 202.7
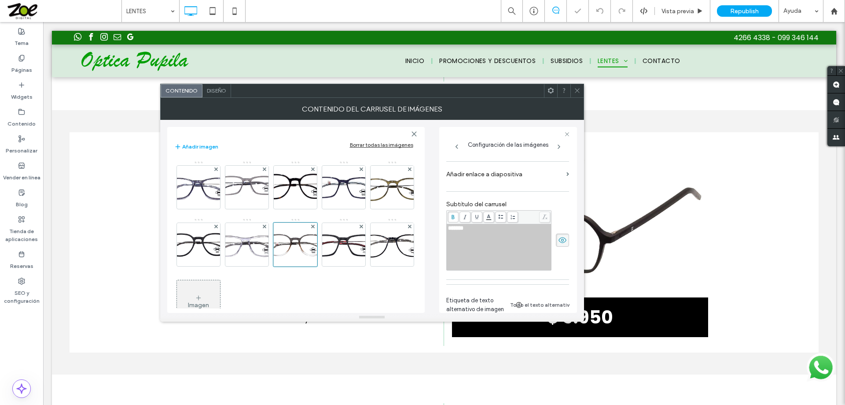
click at [299, 266] on img at bounding box center [343, 244] width 89 height 43
drag, startPoint x: 523, startPoint y: 229, endPoint x: 413, endPoint y: 232, distance: 110.1
click at [413, 231] on div "**********" at bounding box center [372, 216] width 410 height 193
click at [353, 266] on img at bounding box center [392, 244] width 79 height 43
drag, startPoint x: 527, startPoint y: 231, endPoint x: 424, endPoint y: 229, distance: 103.0
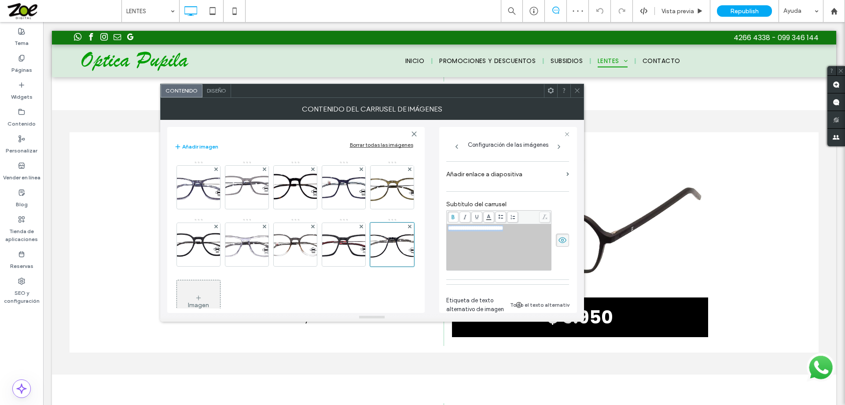
click at [404, 225] on div "**********" at bounding box center [372, 216] width 410 height 193
click at [237, 248] on img at bounding box center [198, 244] width 77 height 43
click at [332, 243] on img at bounding box center [294, 244] width 73 height 43
click at [353, 266] on img at bounding box center [392, 244] width 79 height 43
click at [299, 266] on img at bounding box center [343, 244] width 89 height 43
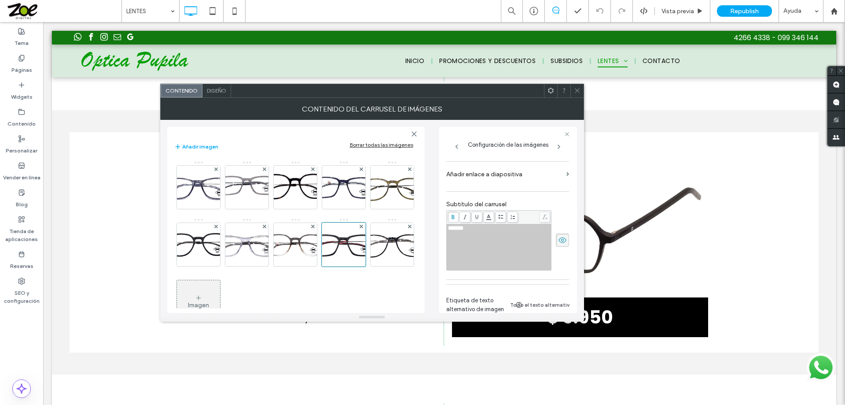
click at [578, 88] on icon at bounding box center [577, 90] width 7 height 7
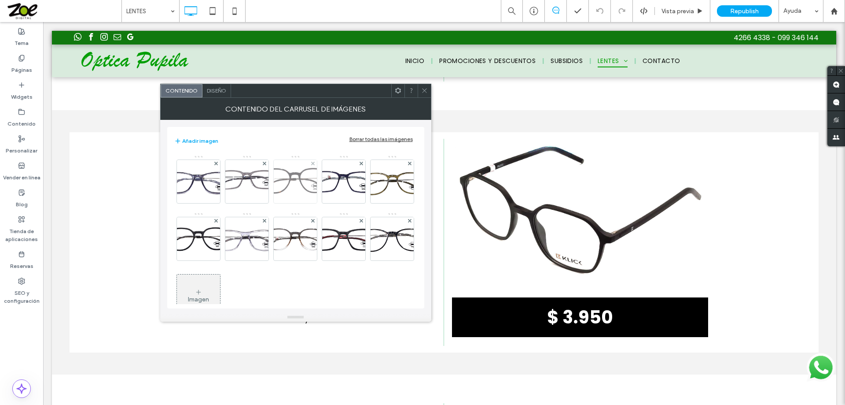
drag, startPoint x: 204, startPoint y: 181, endPoint x: 266, endPoint y: 183, distance: 62.1
click at [202, 180] on img at bounding box center [198, 181] width 89 height 43
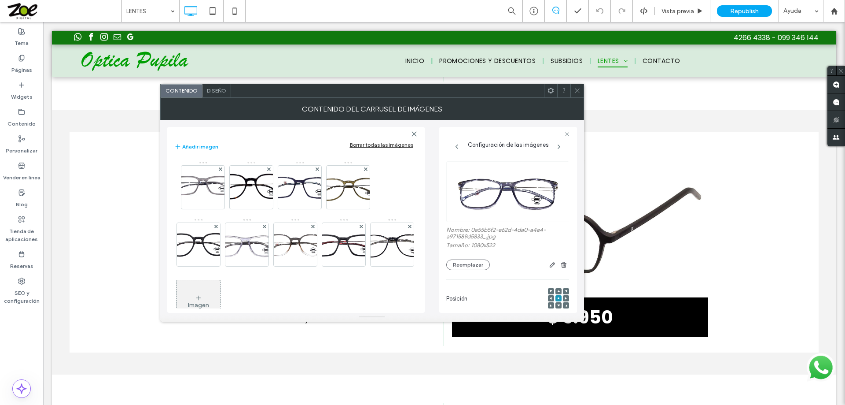
click at [557, 290] on icon at bounding box center [558, 291] width 3 height 3
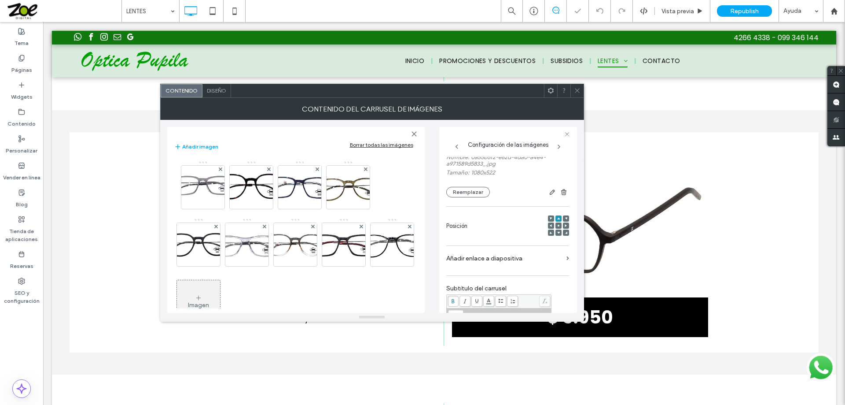
scroll to position [88, 0]
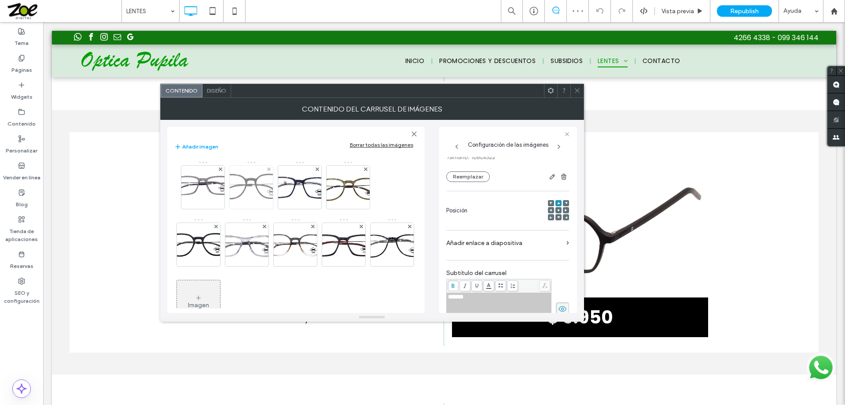
click at [247, 188] on img at bounding box center [251, 187] width 85 height 43
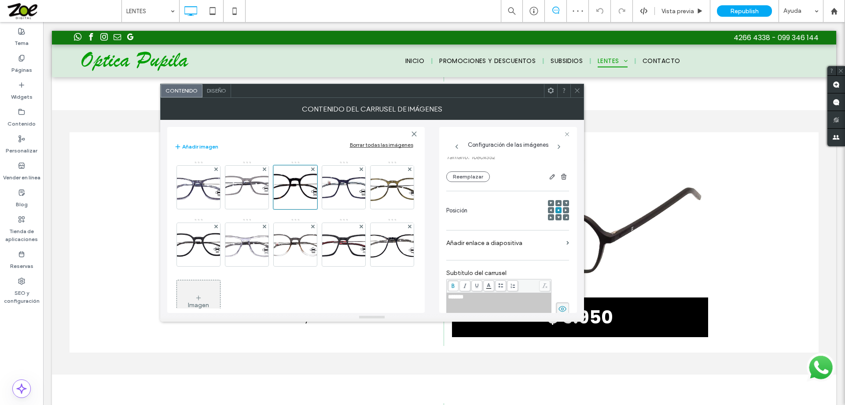
click at [557, 202] on icon at bounding box center [558, 203] width 3 height 3
click at [339, 189] on img at bounding box center [343, 187] width 81 height 43
click at [557, 202] on icon at bounding box center [558, 203] width 3 height 3
click at [240, 187] on img at bounding box center [247, 187] width 80 height 43
click at [557, 203] on use at bounding box center [558, 203] width 3 height 2
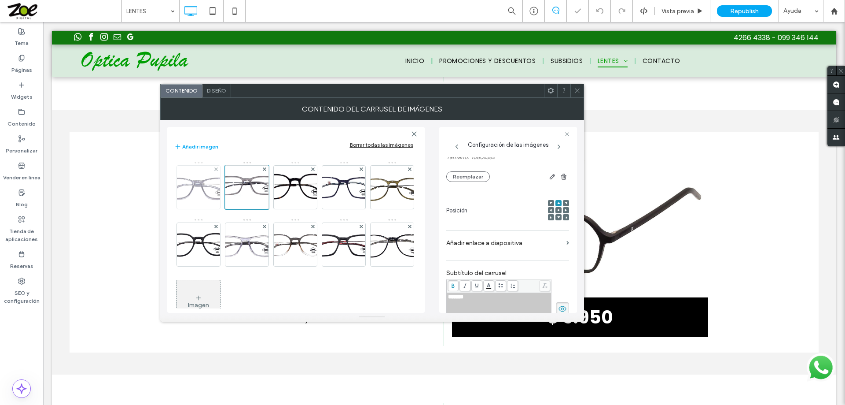
click at [201, 186] on img at bounding box center [198, 187] width 89 height 43
click at [258, 187] on img at bounding box center [247, 187] width 80 height 43
click at [293, 185] on img at bounding box center [295, 187] width 85 height 43
click at [343, 188] on img at bounding box center [343, 187] width 81 height 43
click at [353, 209] on img at bounding box center [392, 187] width 79 height 43
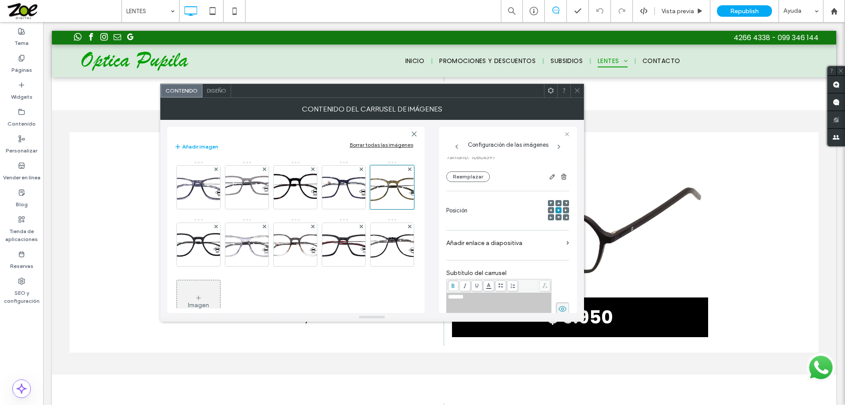
click at [557, 202] on icon at bounding box center [558, 203] width 3 height 3
click at [237, 245] on img at bounding box center [198, 244] width 77 height 43
click at [557, 203] on use at bounding box center [558, 203] width 3 height 2
click at [291, 242] on img at bounding box center [247, 244] width 88 height 43
click at [557, 203] on use at bounding box center [558, 203] width 3 height 2
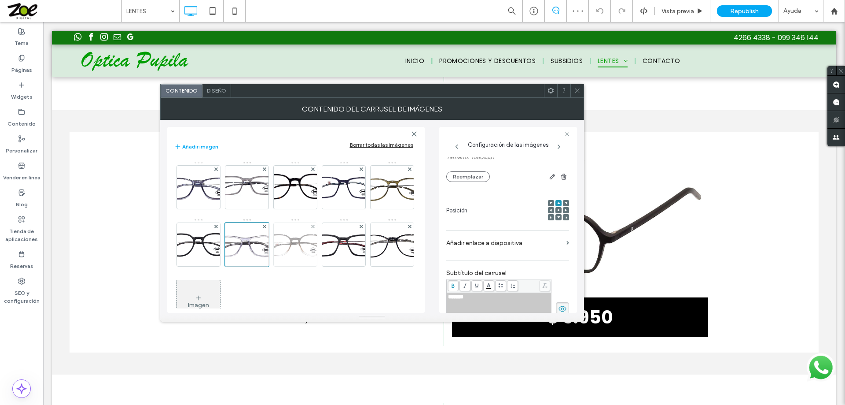
click at [332, 243] on img at bounding box center [294, 244] width 73 height 43
click at [557, 202] on icon at bounding box center [558, 203] width 3 height 3
click at [299, 266] on img at bounding box center [343, 244] width 89 height 43
click at [557, 202] on icon at bounding box center [558, 203] width 3 height 3
click at [353, 266] on img at bounding box center [392, 244] width 79 height 43
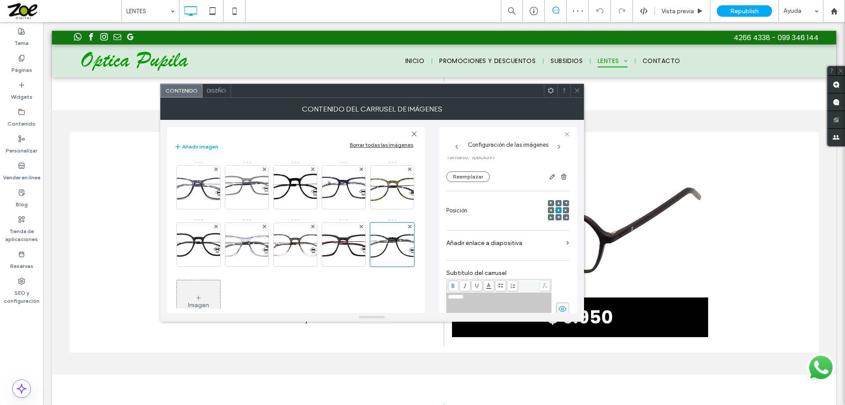
click at [557, 203] on use at bounding box center [558, 203] width 3 height 2
click at [576, 90] on use at bounding box center [577, 90] width 4 height 4
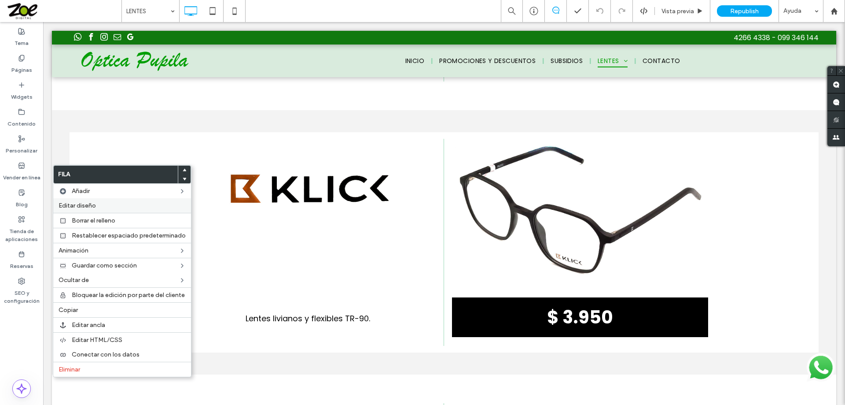
click at [82, 204] on span "Editar diseño" at bounding box center [77, 205] width 37 height 7
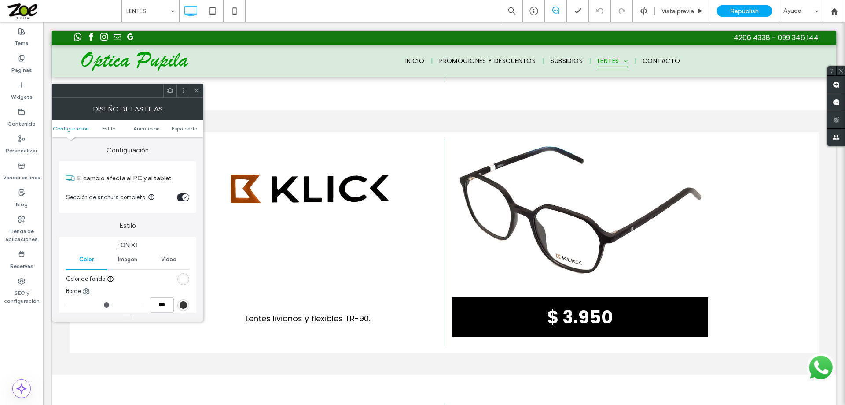
click at [185, 278] on div "rgb(255, 255, 255)" at bounding box center [183, 278] width 7 height 7
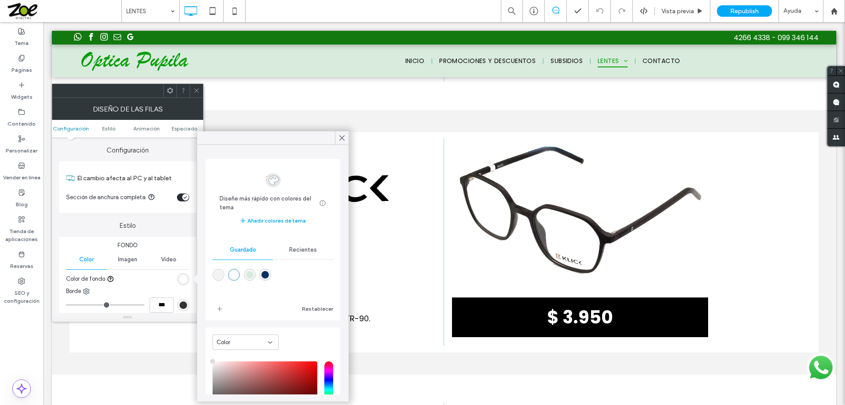
drag, startPoint x: 217, startPoint y: 273, endPoint x: 272, endPoint y: 215, distance: 80.0
click at [217, 273] on div "rgba(243,243,243,1)" at bounding box center [218, 274] width 7 height 7
type input "*******"
click at [343, 138] on icon at bounding box center [342, 138] width 8 height 8
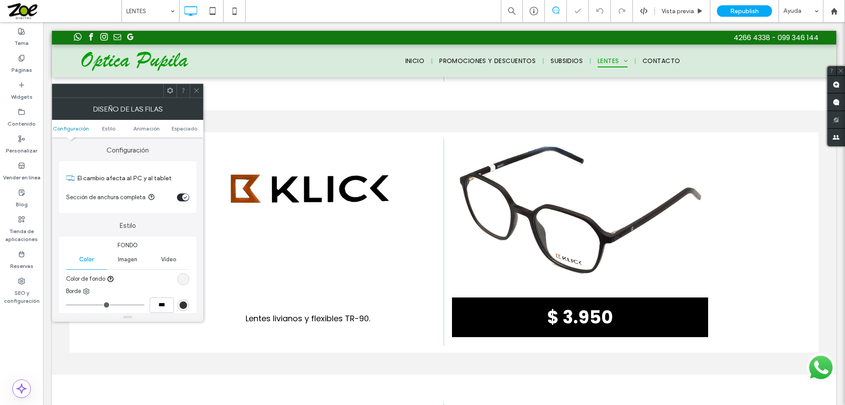
click at [196, 92] on icon at bounding box center [196, 90] width 7 height 7
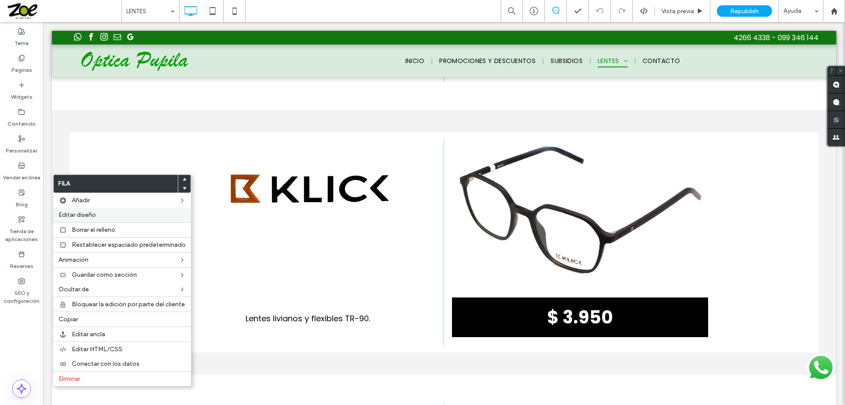
click at [92, 214] on span "Editar diseño" at bounding box center [77, 214] width 37 height 7
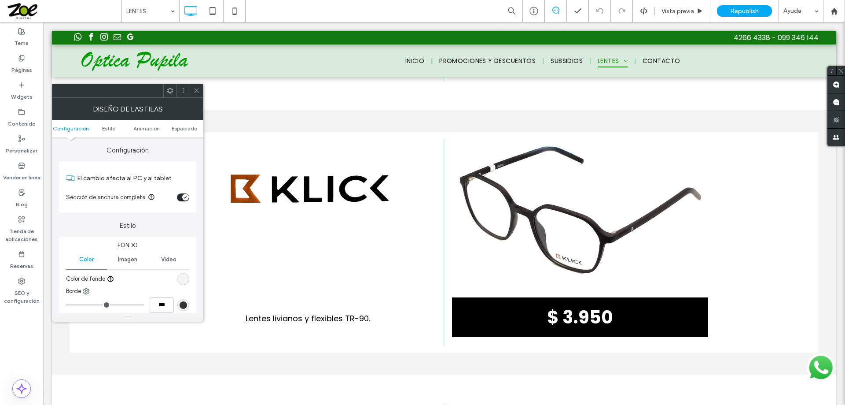
click at [182, 277] on div "rgb(243, 243, 243)" at bounding box center [183, 278] width 7 height 7
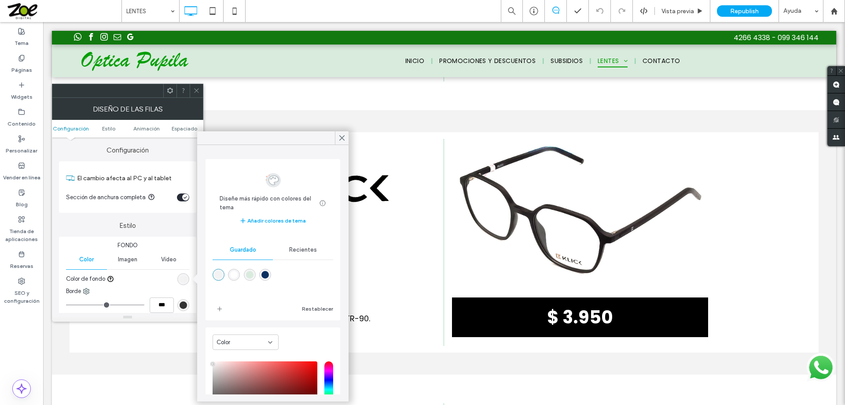
click at [234, 276] on div "rgba(255,255,255,1)" at bounding box center [233, 274] width 7 height 7
type input "*******"
click at [342, 138] on icon at bounding box center [342, 138] width 8 height 8
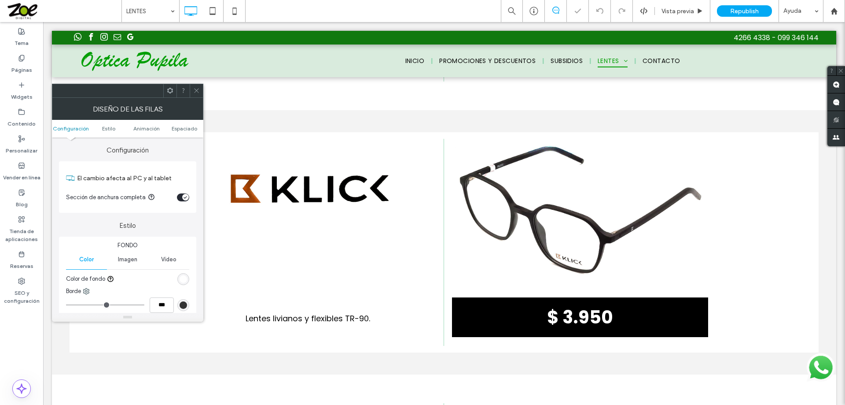
click at [197, 92] on icon at bounding box center [196, 90] width 7 height 7
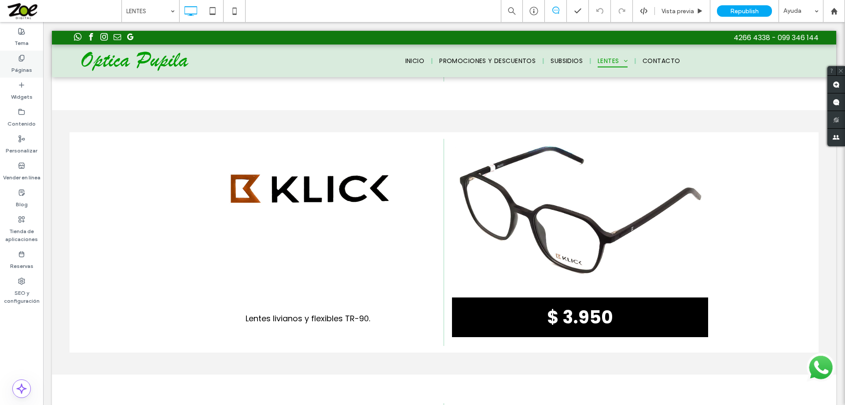
click at [22, 59] on icon at bounding box center [21, 58] width 7 height 7
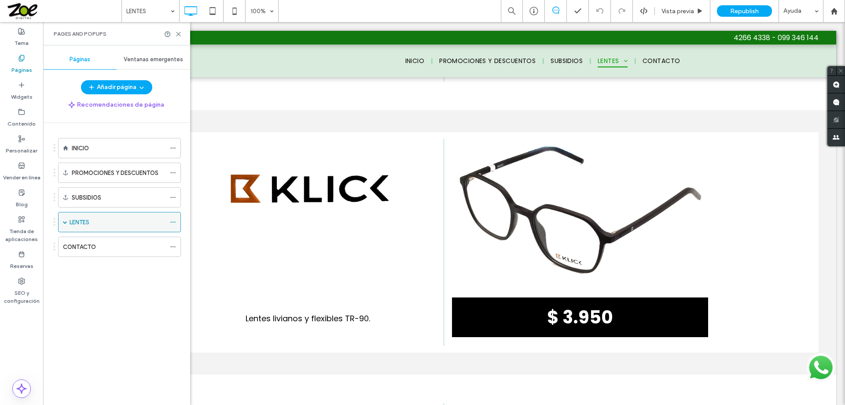
click at [66, 220] on span at bounding box center [65, 221] width 4 height 19
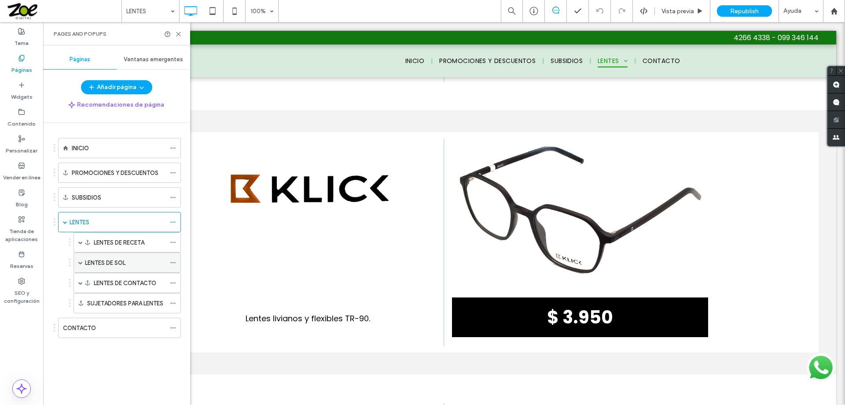
click at [101, 263] on label "LENTES DE SOL" at bounding box center [105, 262] width 41 height 15
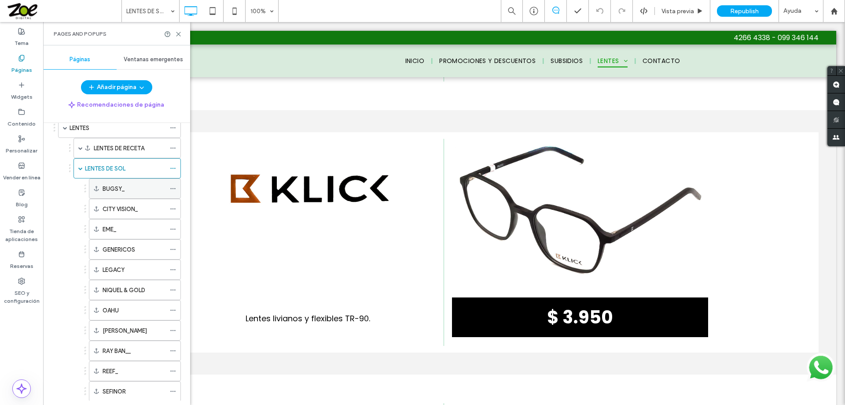
scroll to position [132, 0]
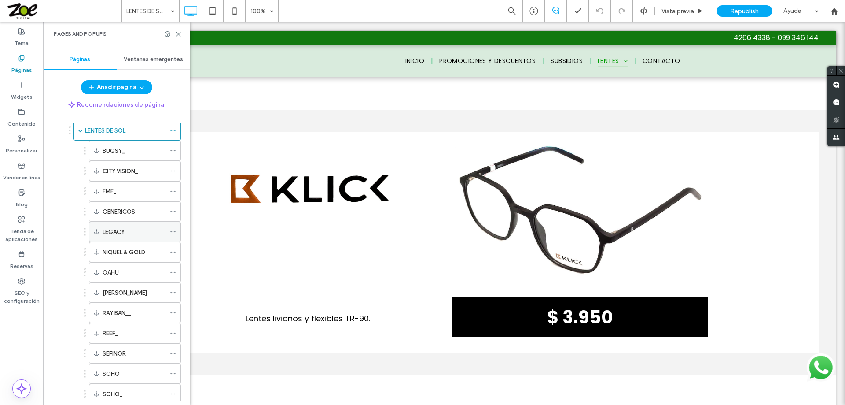
click at [130, 229] on div "LEGACY" at bounding box center [134, 231] width 63 height 9
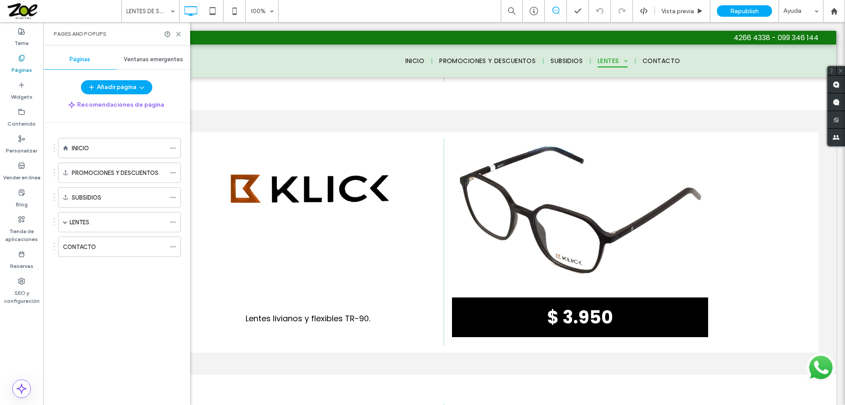
scroll to position [0, 0]
click at [65, 222] on span at bounding box center [65, 222] width 4 height 4
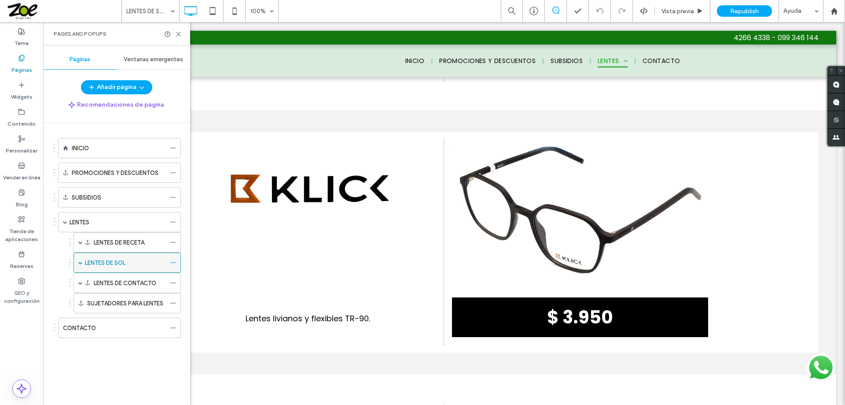
click at [95, 261] on label "LENTES DE SOL" at bounding box center [105, 262] width 41 height 15
click at [178, 35] on icon at bounding box center [178, 34] width 7 height 7
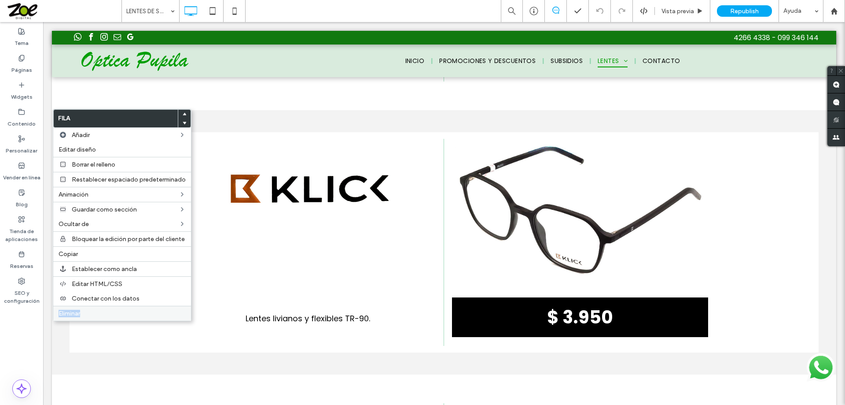
click at [72, 312] on span "Eliminar" at bounding box center [70, 313] width 22 height 7
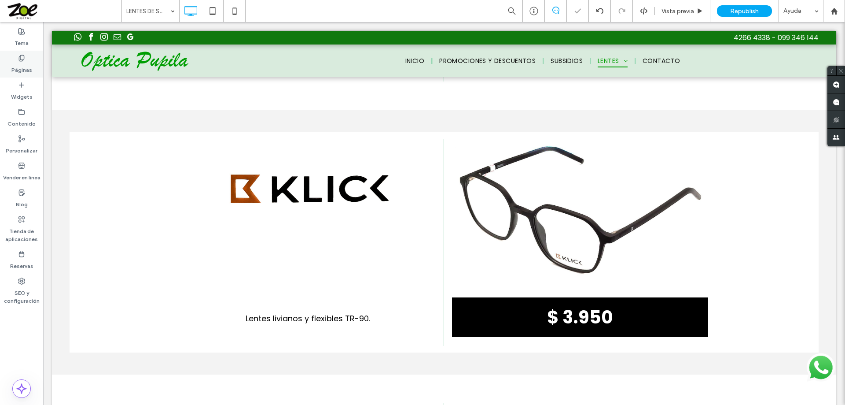
click at [18, 57] on icon at bounding box center [21, 58] width 7 height 7
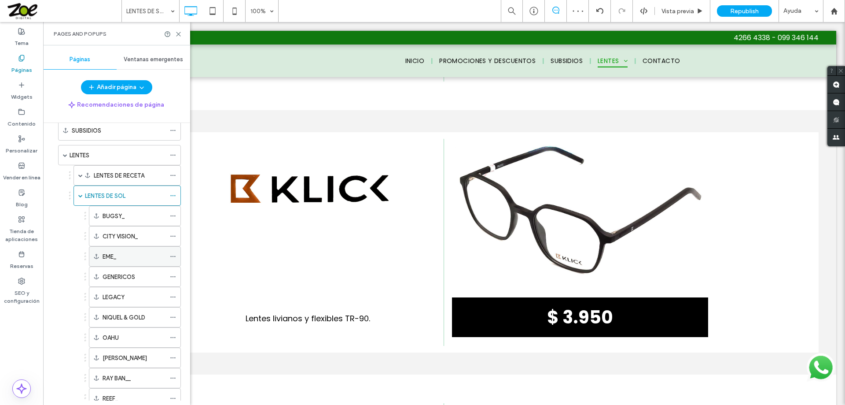
scroll to position [88, 0]
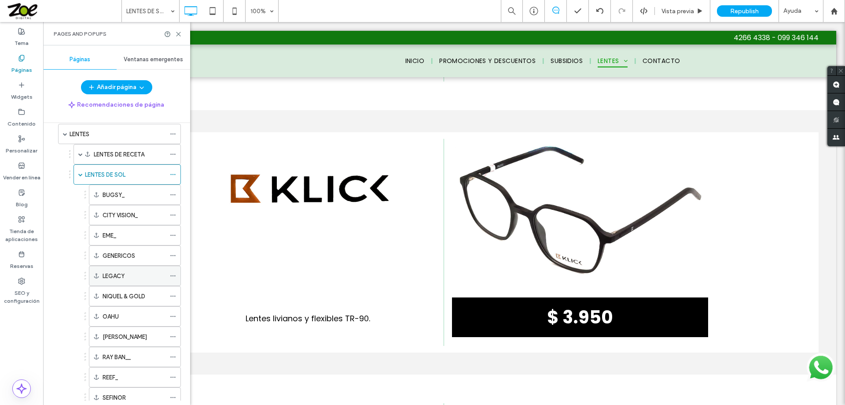
click at [174, 275] on icon at bounding box center [173, 276] width 6 height 6
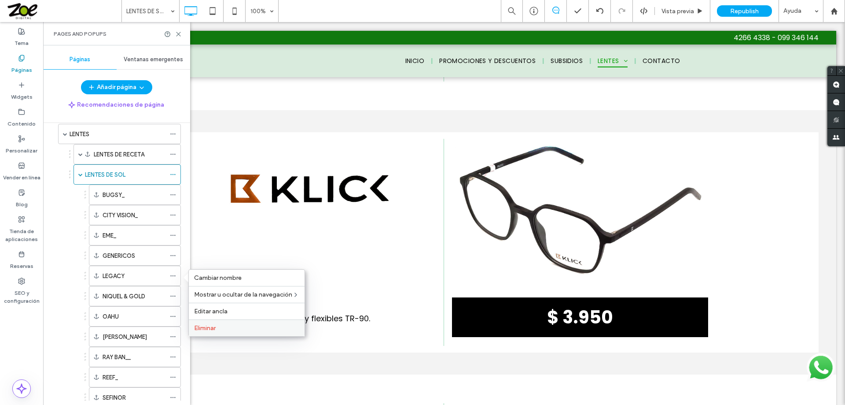
click at [204, 326] on span "Eliminar" at bounding box center [205, 327] width 22 height 7
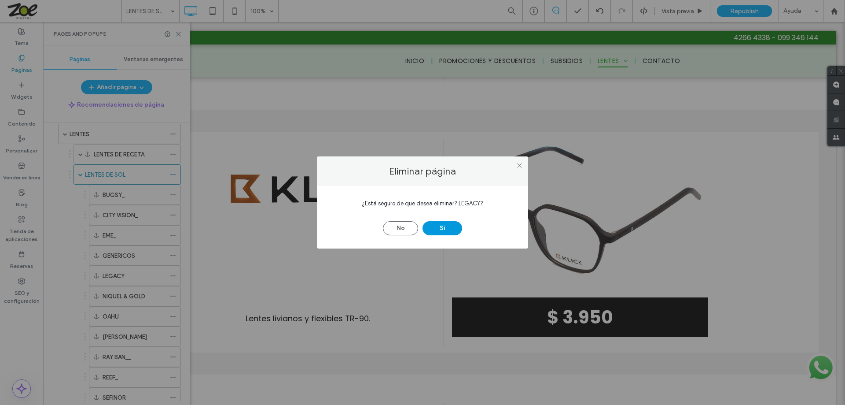
click at [446, 225] on button "Sí" at bounding box center [443, 228] width 40 height 14
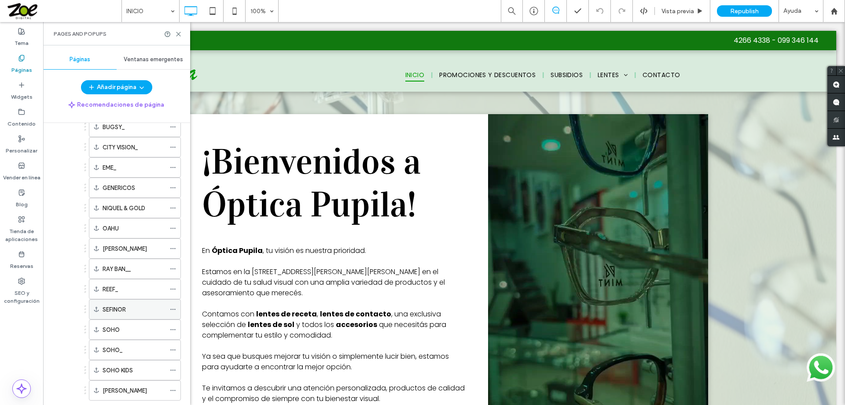
scroll to position [176, 0]
click at [110, 267] on label "REEF_" at bounding box center [110, 268] width 15 height 15
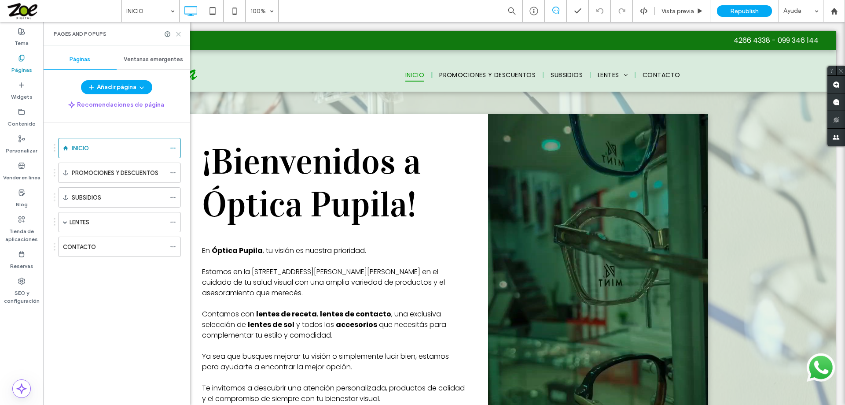
click at [177, 34] on icon at bounding box center [178, 34] width 7 height 7
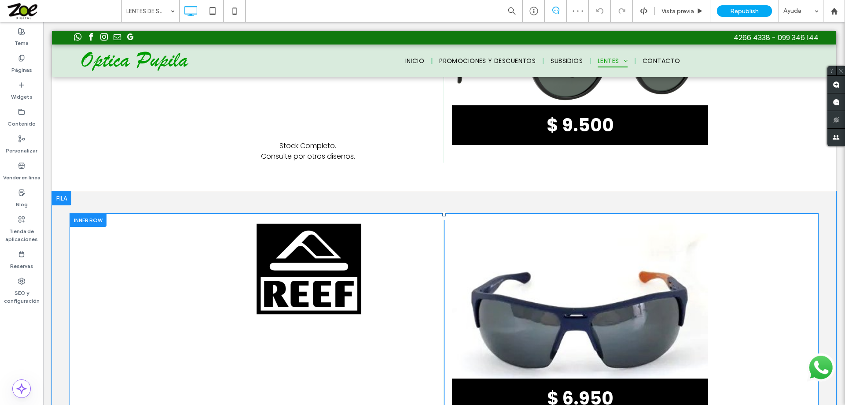
scroll to position [3322, 0]
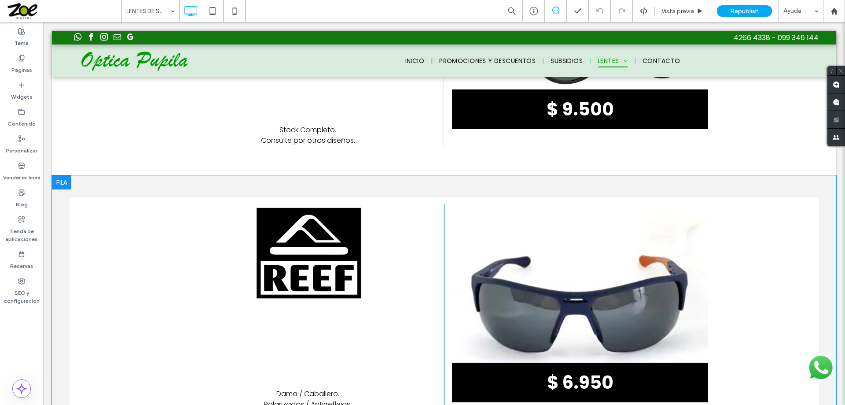
click at [61, 175] on div at bounding box center [61, 182] width 19 height 14
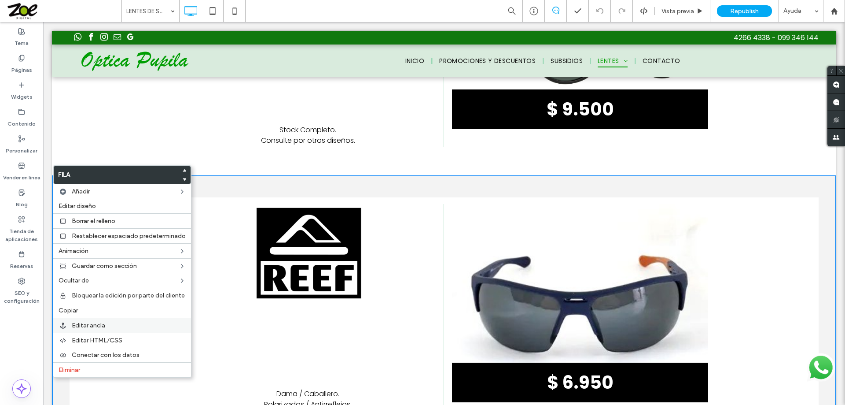
click at [90, 323] on span "Editar ancla" at bounding box center [88, 324] width 33 height 7
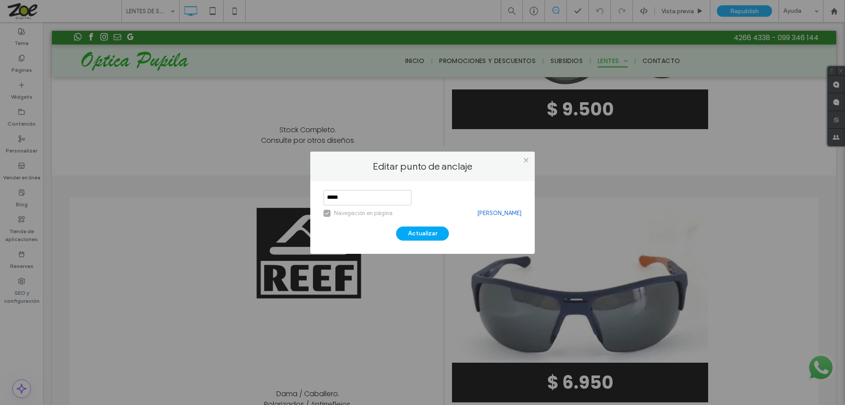
click at [496, 211] on link "[PERSON_NAME]" at bounding box center [499, 213] width 44 height 9
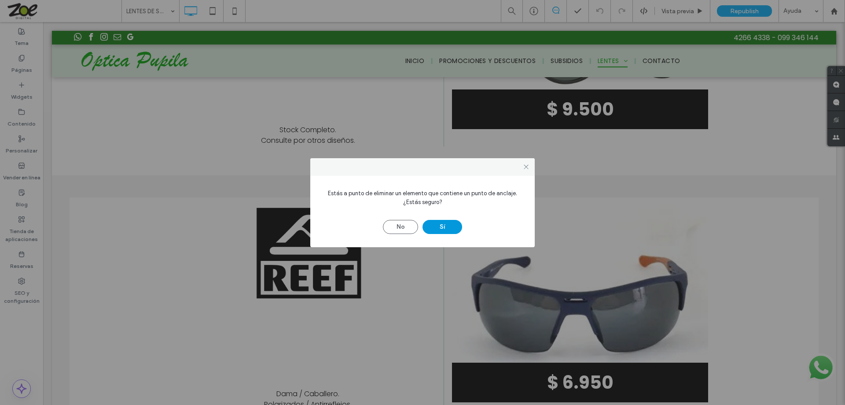
click at [445, 226] on button "Sí" at bounding box center [443, 227] width 40 height 14
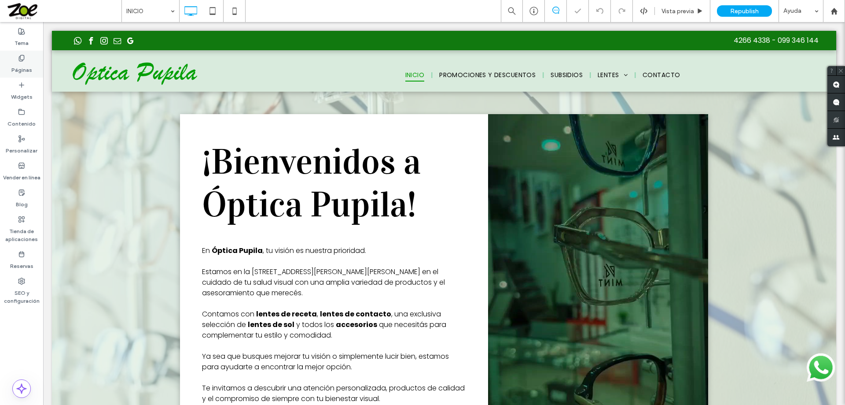
click at [20, 60] on icon at bounding box center [21, 58] width 7 height 7
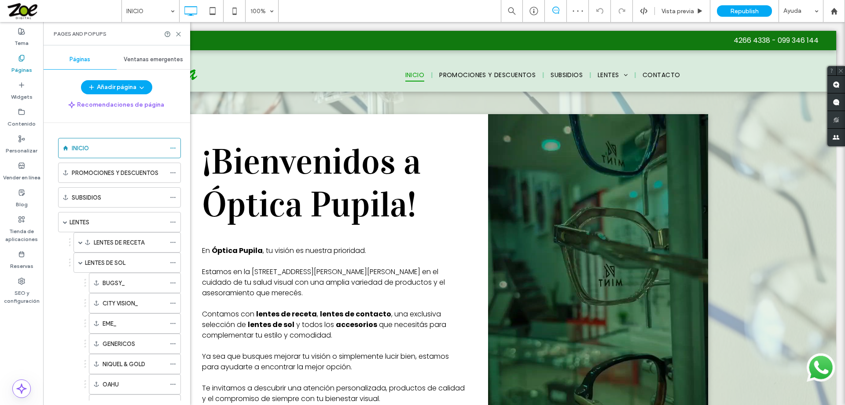
drag, startPoint x: 115, startPoint y: 263, endPoint x: 141, endPoint y: 252, distance: 28.4
click at [115, 263] on label "LENTES DE SOL" at bounding box center [105, 262] width 41 height 15
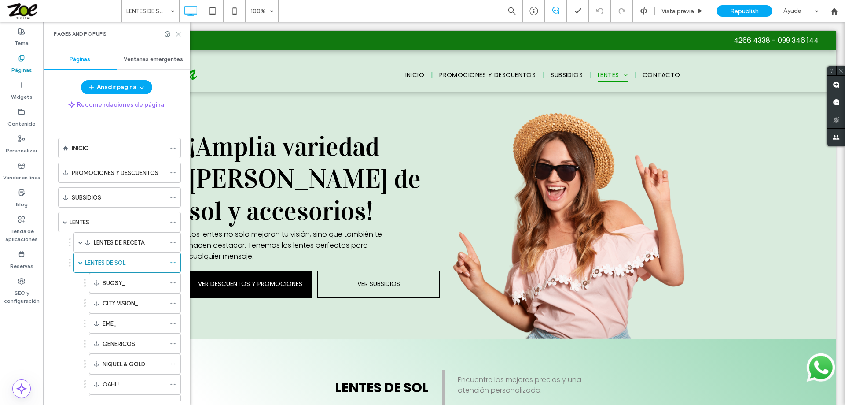
click at [178, 34] on use at bounding box center [179, 34] width 4 height 4
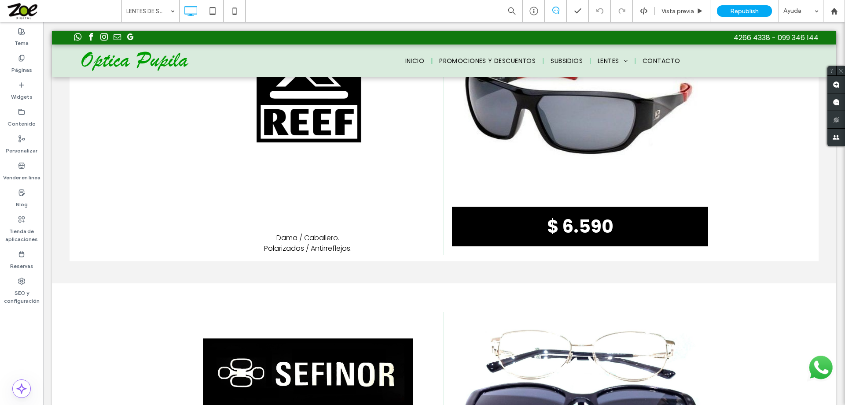
scroll to position [3346, 0]
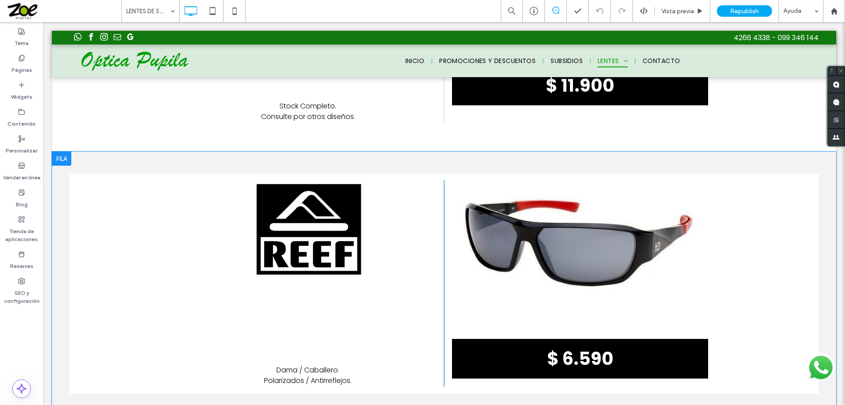
click at [66, 151] on div at bounding box center [61, 158] width 19 height 14
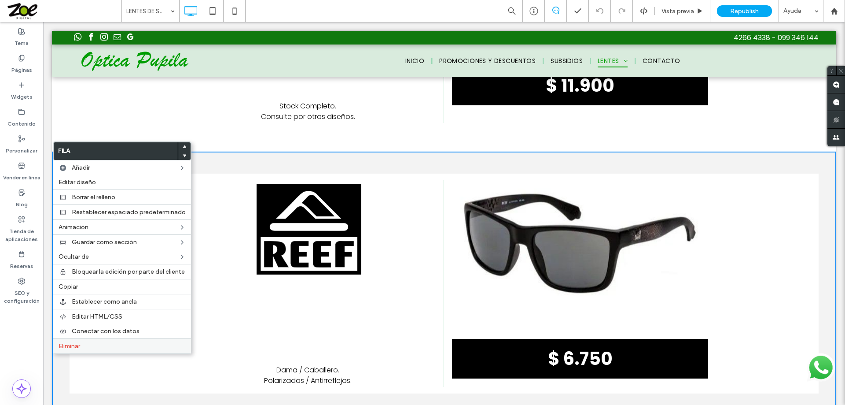
click at [100, 344] on label "Eliminar" at bounding box center [122, 345] width 127 height 7
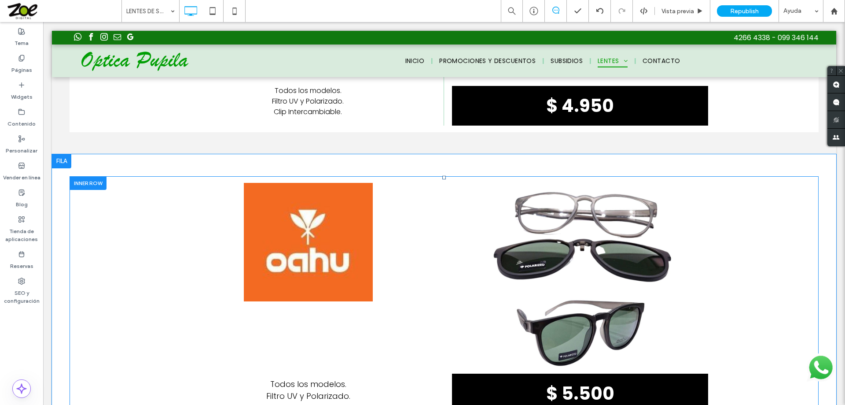
scroll to position [2598, 0]
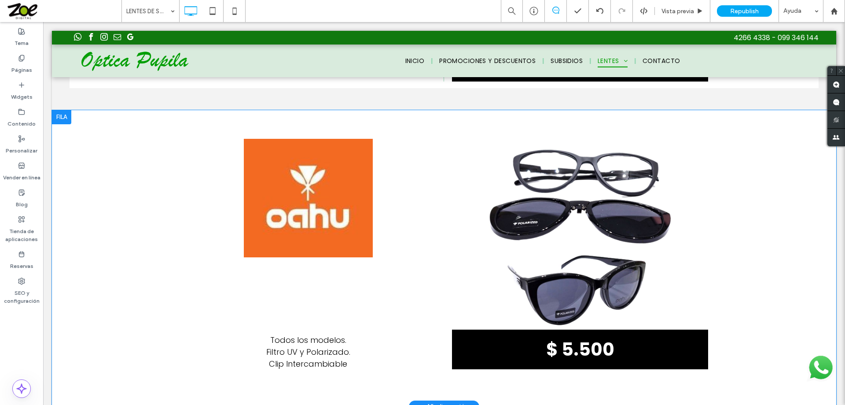
click at [62, 110] on div at bounding box center [61, 117] width 19 height 14
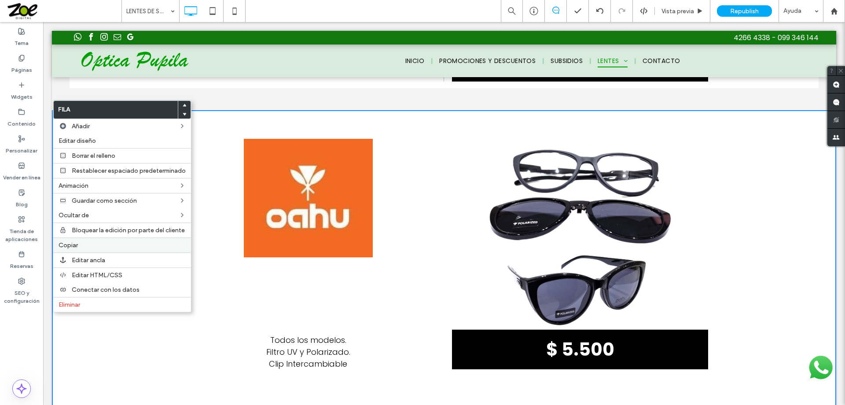
click at [75, 245] on span "Copiar" at bounding box center [68, 244] width 19 height 7
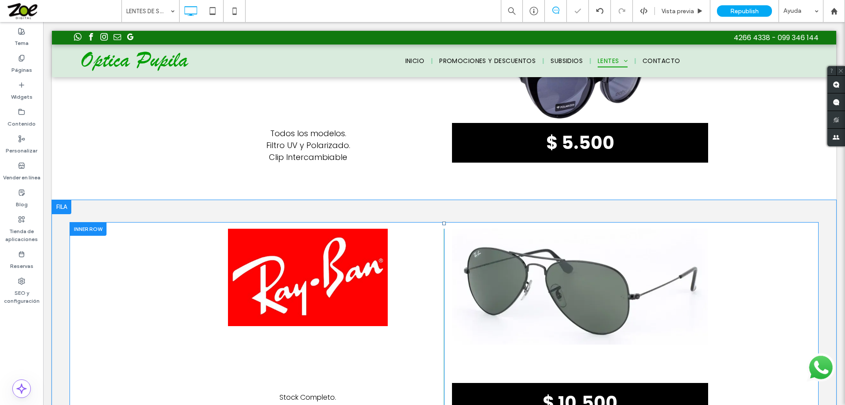
scroll to position [2818, 0]
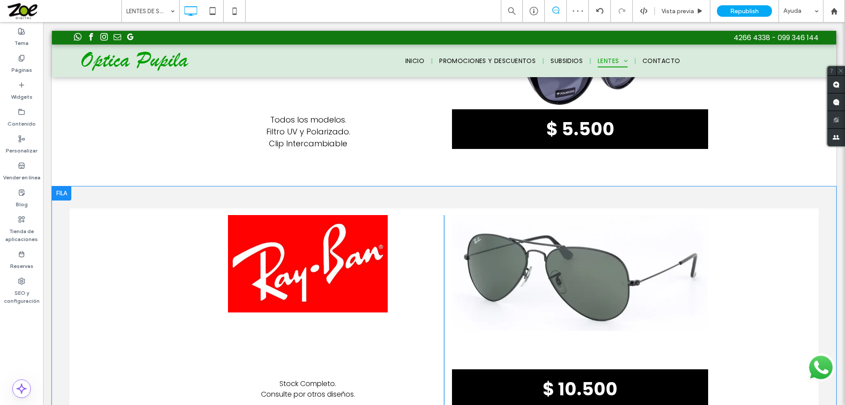
click at [64, 187] on div at bounding box center [61, 193] width 19 height 14
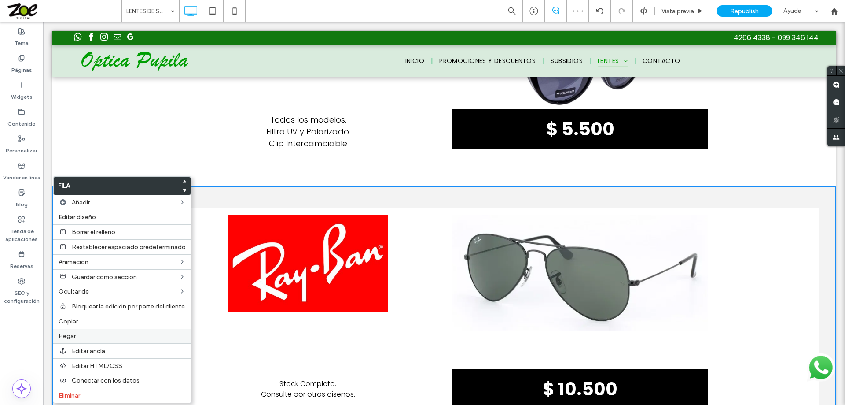
click at [75, 336] on label "Pegar" at bounding box center [122, 335] width 127 height 7
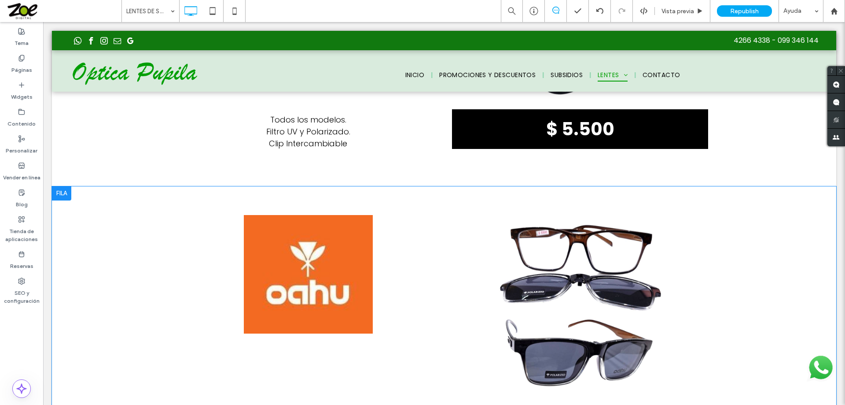
click at [65, 186] on div at bounding box center [61, 193] width 19 height 14
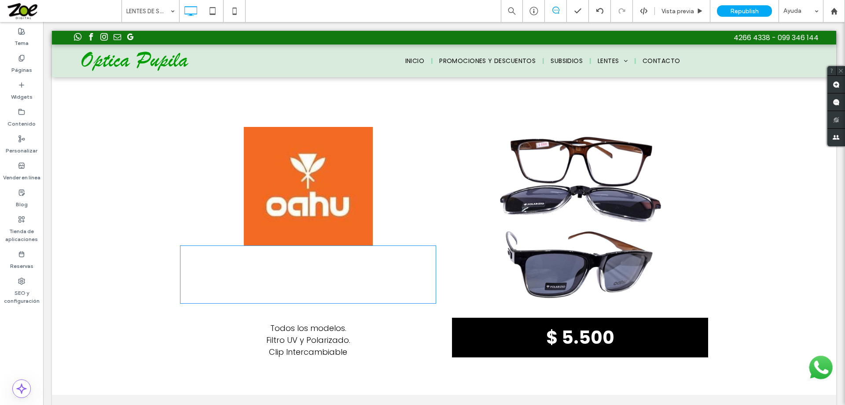
scroll to position [2950, 0]
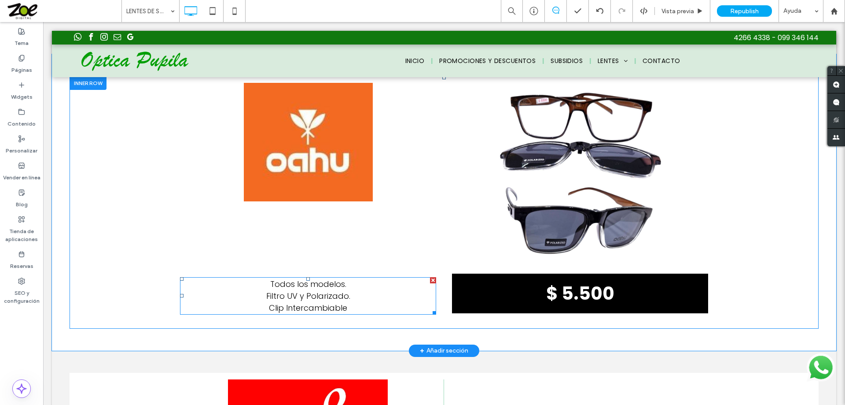
click at [307, 290] on span "Filtro UV y Polarizado." at bounding box center [308, 295] width 84 height 11
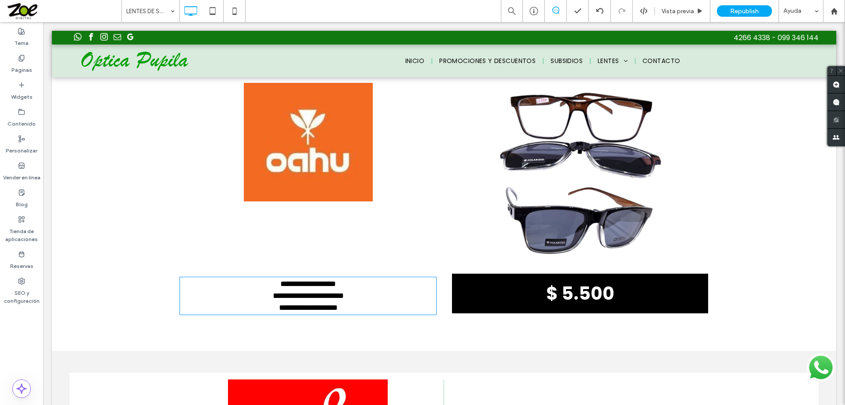
type input "*******"
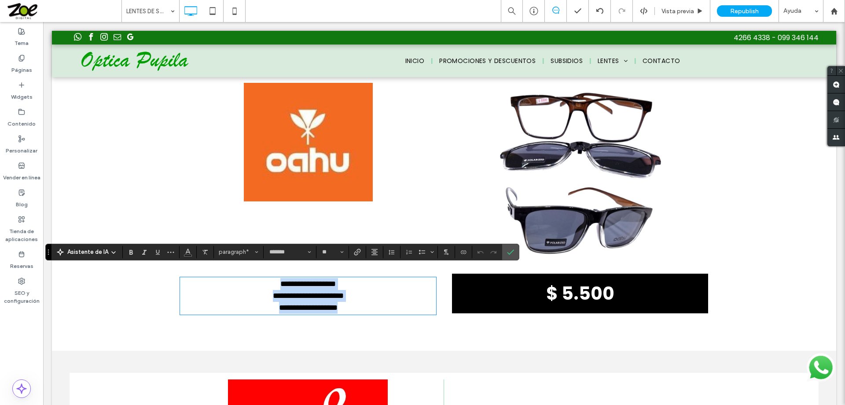
type input "**"
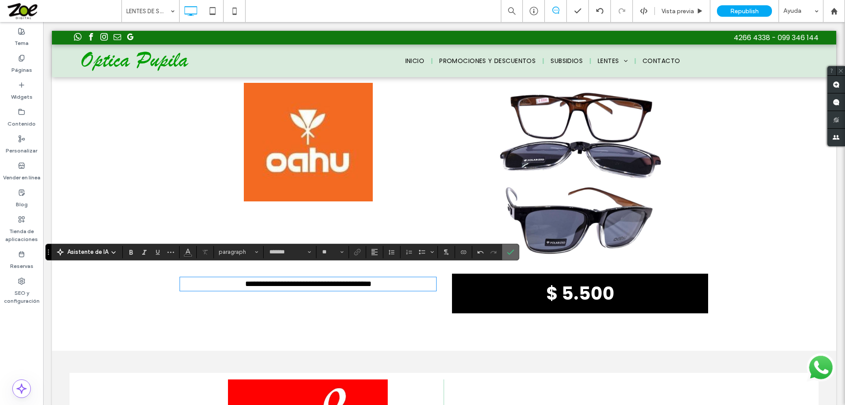
click at [517, 250] on label "Confirmar" at bounding box center [510, 252] width 13 height 16
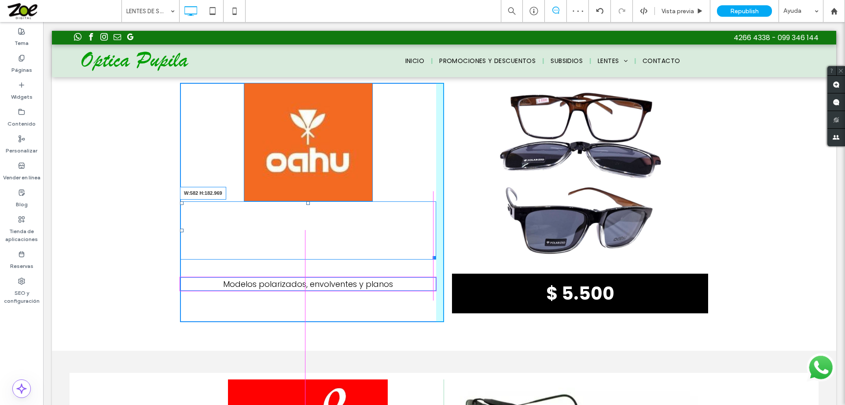
drag, startPoint x: 430, startPoint y: 247, endPoint x: 428, endPoint y: 269, distance: 22.5
click at [430, 259] on div at bounding box center [433, 256] width 7 height 7
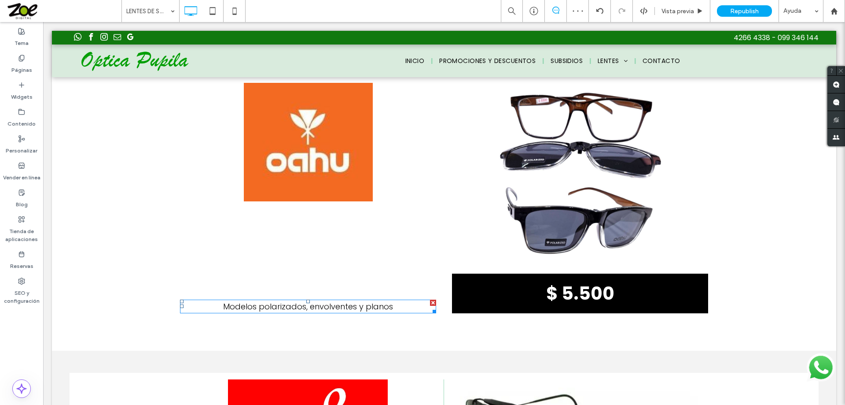
click at [389, 300] on p "Modelos polarizados, envolventes y planos" at bounding box center [308, 306] width 256 height 12
type input "*******"
type input "**"
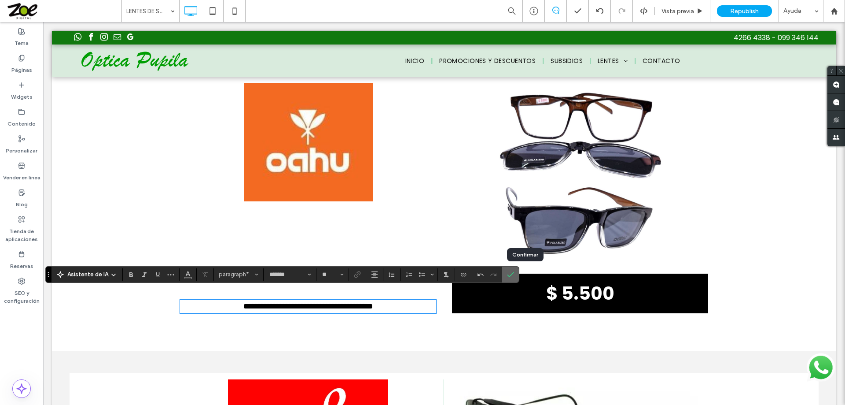
click at [514, 273] on icon "Confirmar" at bounding box center [510, 274] width 7 height 7
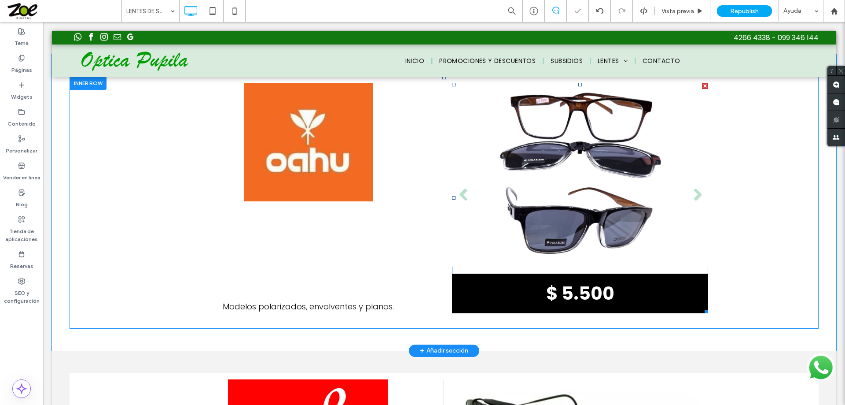
click at [561, 188] on li "Título de diapositiva $ 5.500 Botón" at bounding box center [580, 198] width 256 height 230
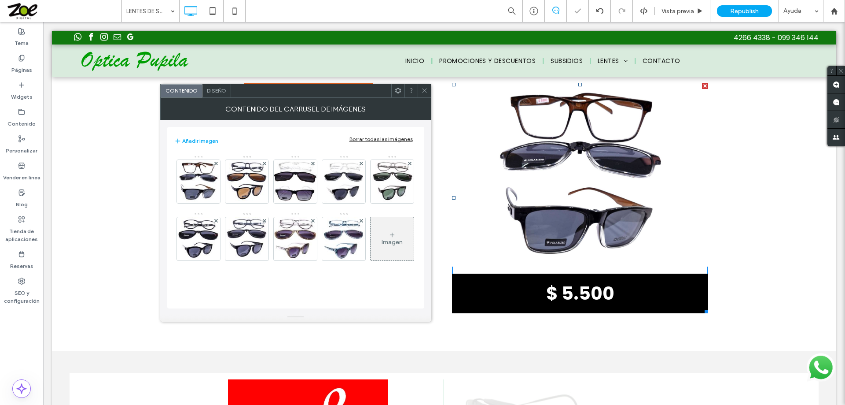
click at [372, 140] on div "Borrar todas las imágenes" at bounding box center [381, 139] width 63 height 7
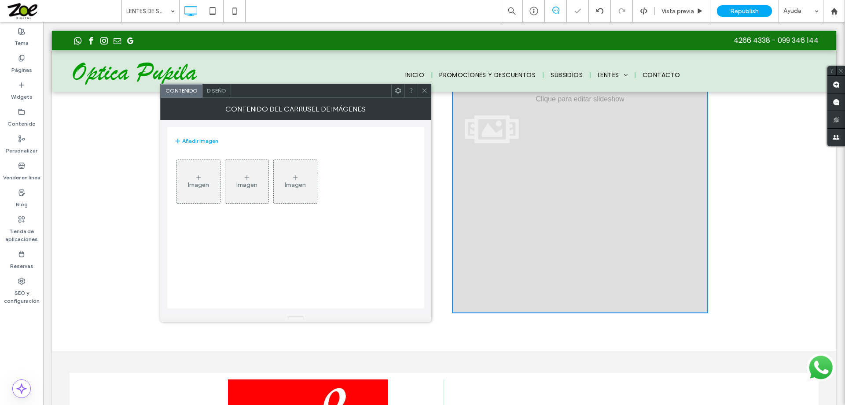
click at [423, 91] on icon at bounding box center [424, 90] width 7 height 7
